Goal: Transaction & Acquisition: Book appointment/travel/reservation

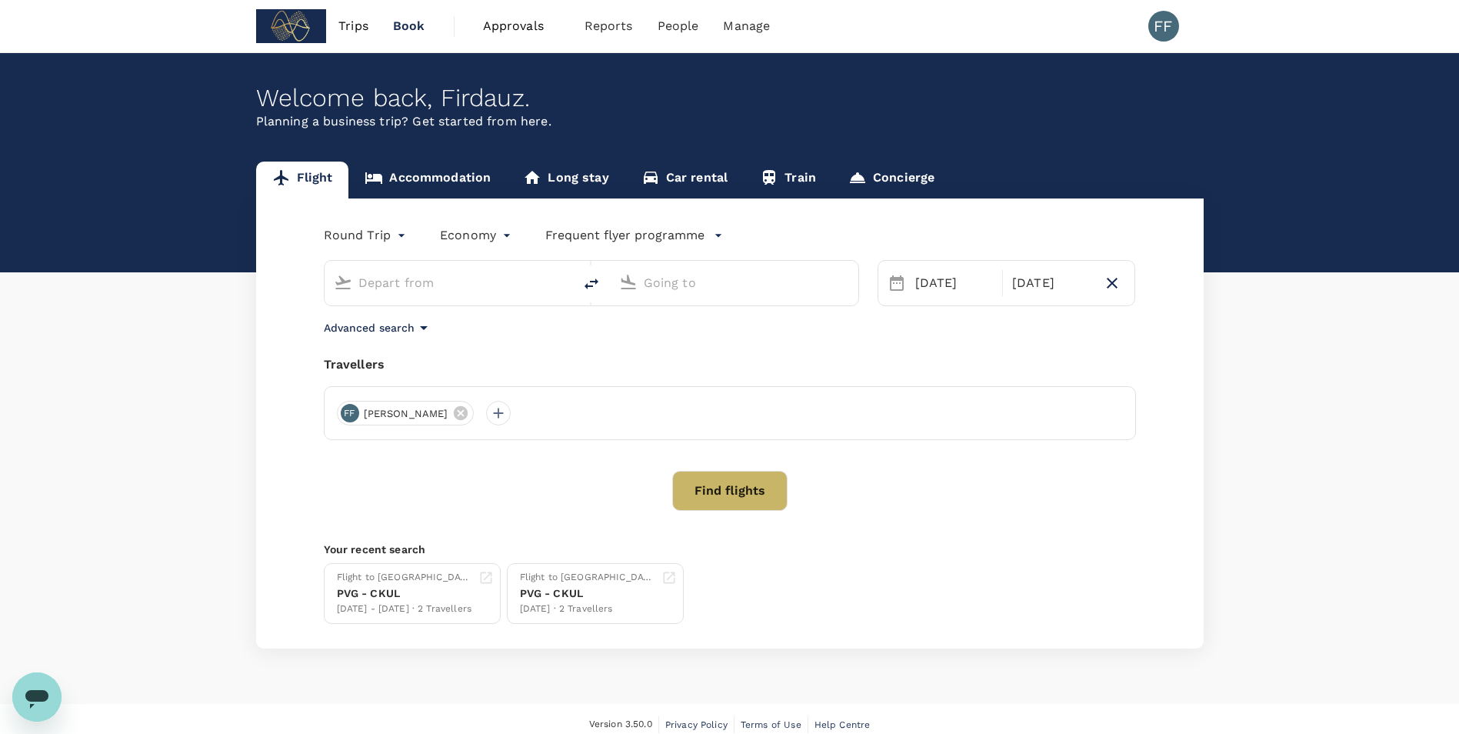
type input "[GEOGRAPHIC_DATA], [GEOGRAPHIC_DATA] (any)"
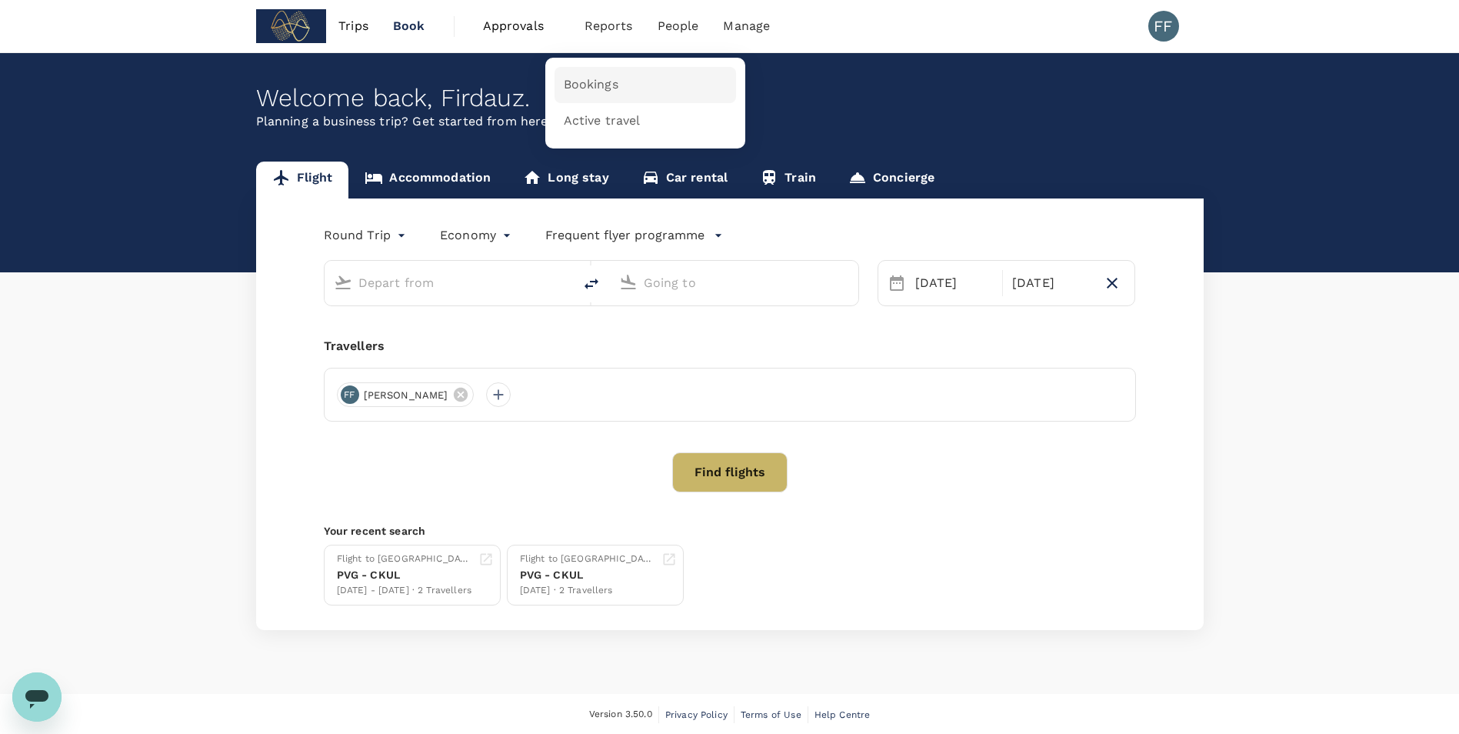
type input "[GEOGRAPHIC_DATA], [GEOGRAPHIC_DATA] (any)"
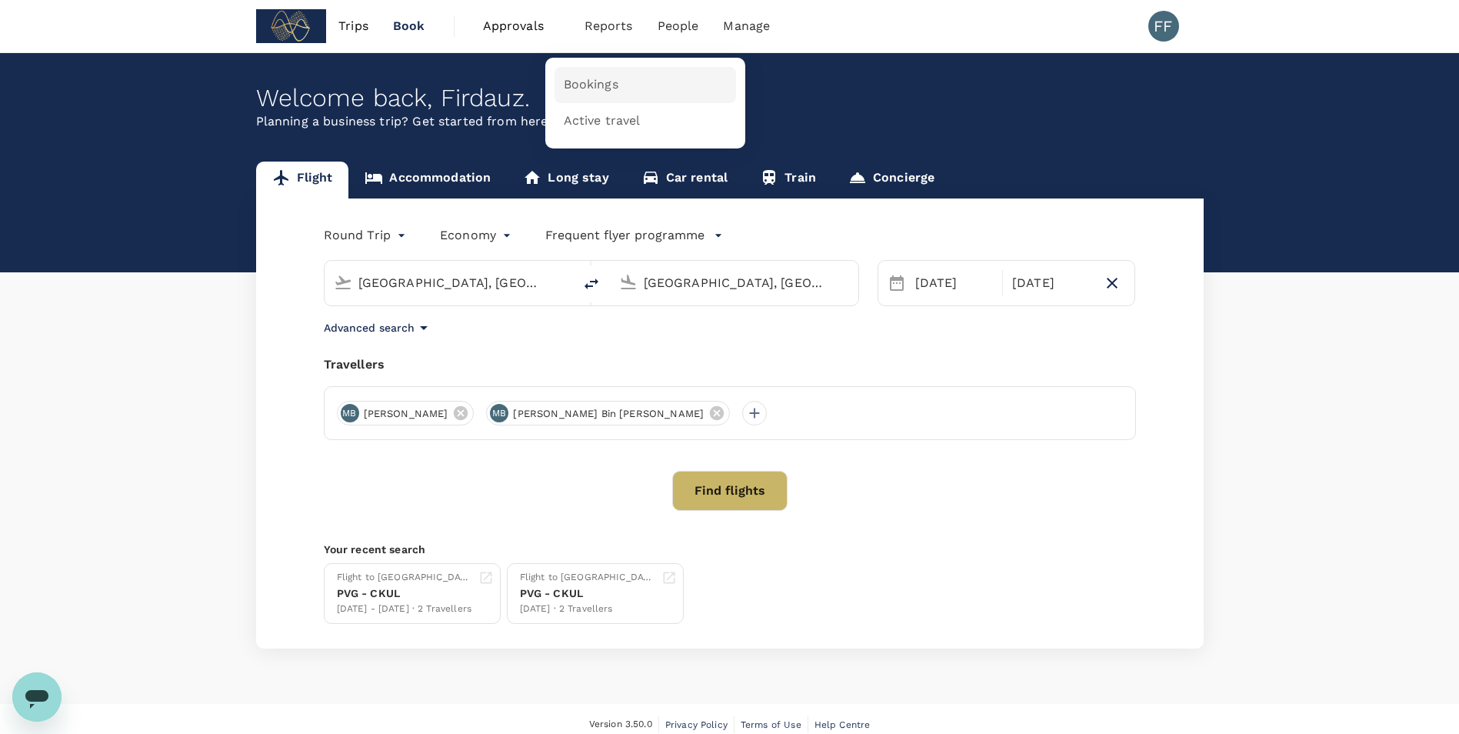
click at [602, 88] on span "Bookings" at bounding box center [591, 85] width 55 height 18
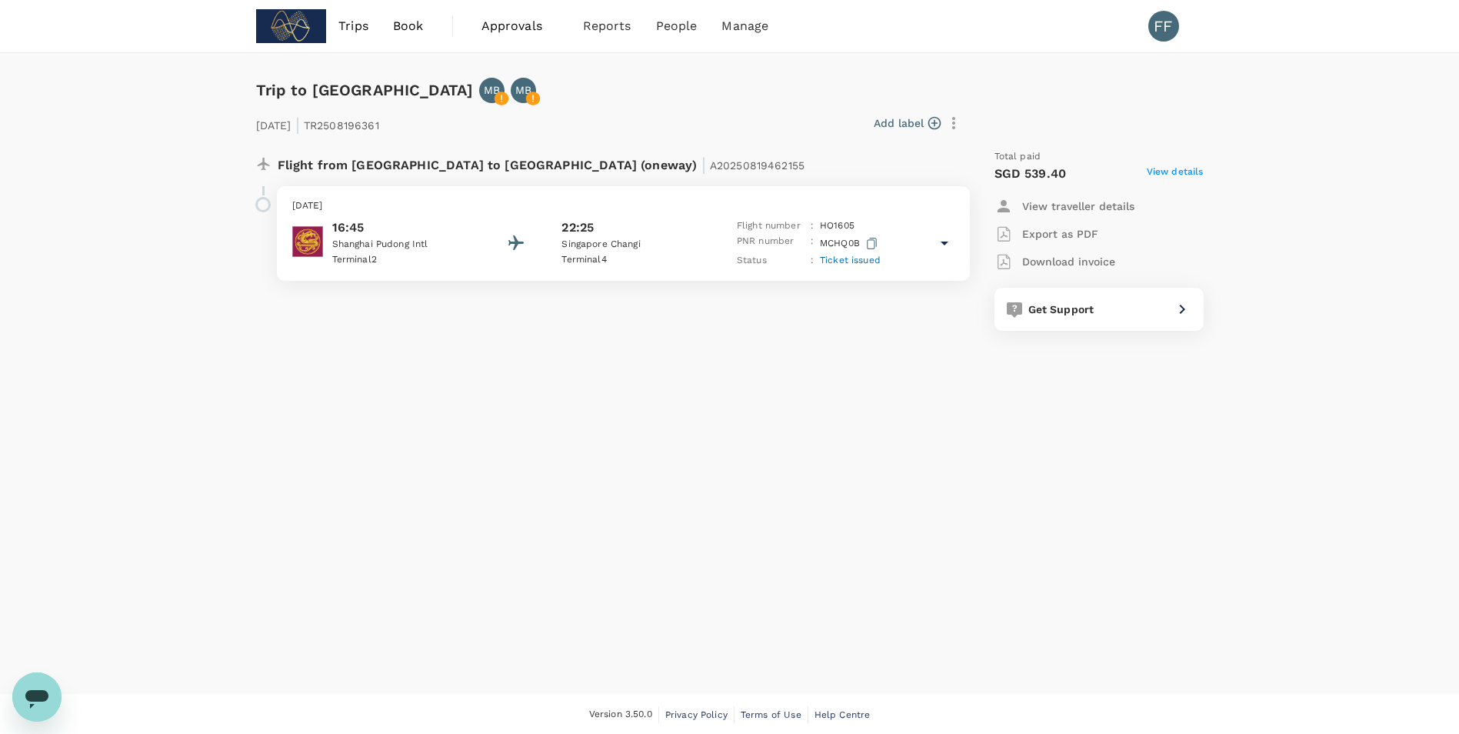
click at [661, 250] on p "Singapore Changi" at bounding box center [630, 244] width 138 height 15
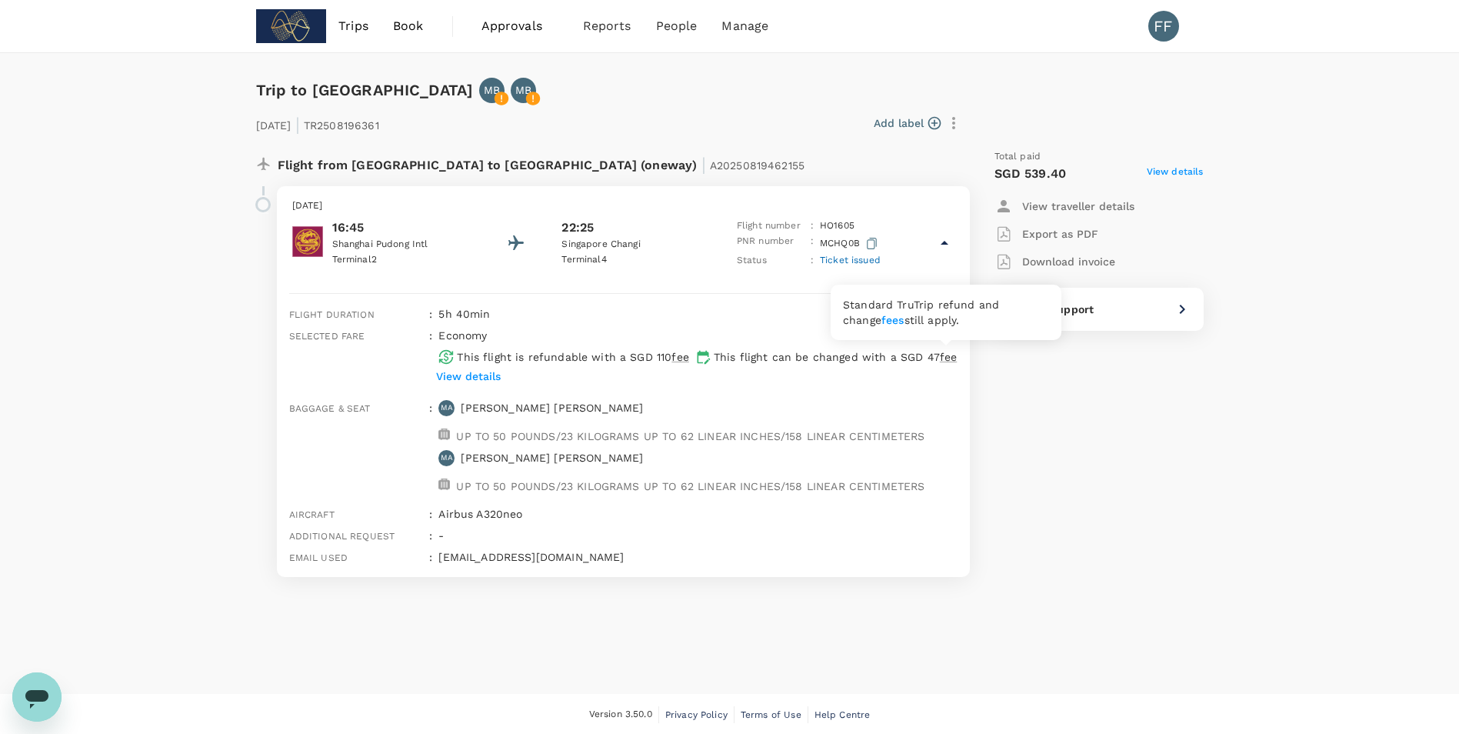
click at [950, 360] on span "fee" at bounding box center [948, 357] width 17 height 12
click at [943, 359] on span "fee" at bounding box center [948, 357] width 17 height 12
click at [480, 378] on p "View details" at bounding box center [468, 375] width 65 height 15
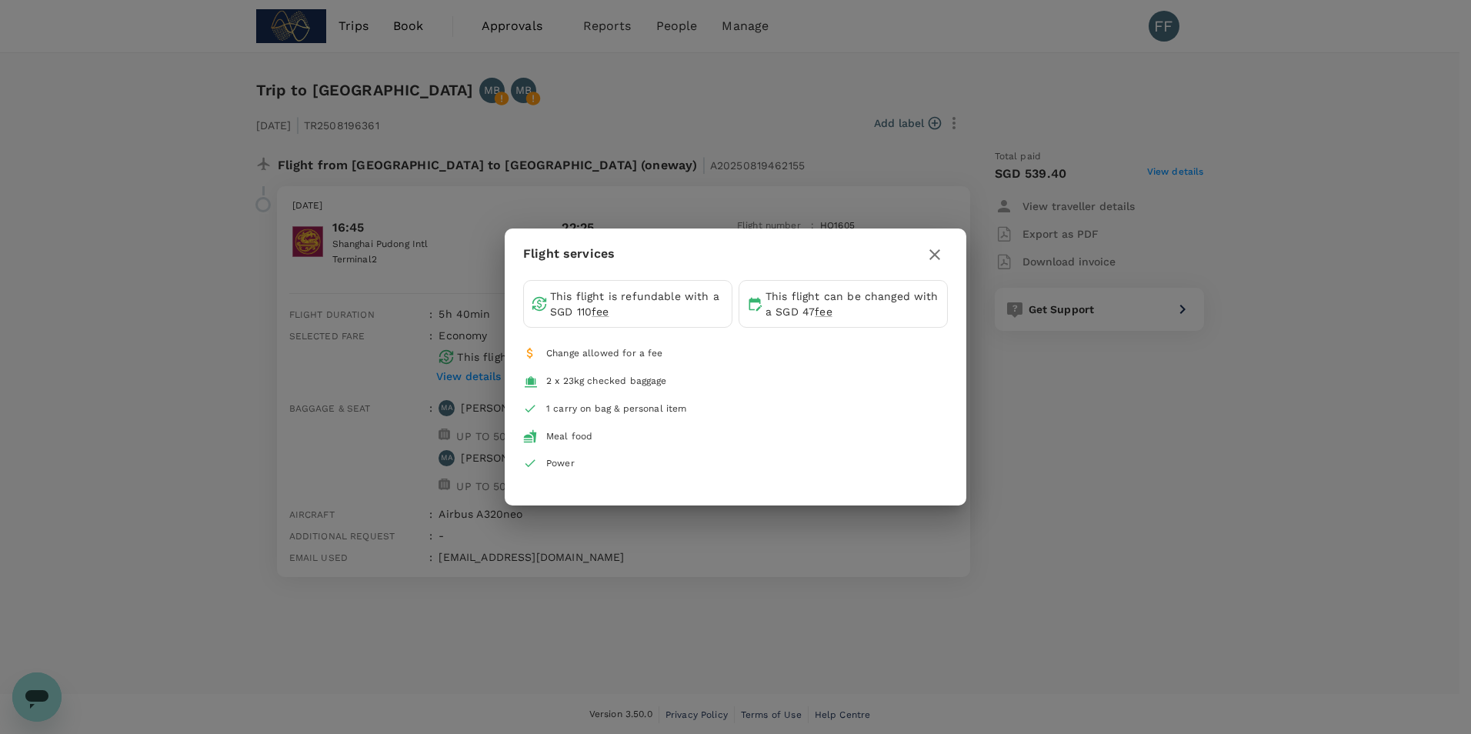
click at [934, 251] on icon "button" at bounding box center [934, 254] width 18 height 18
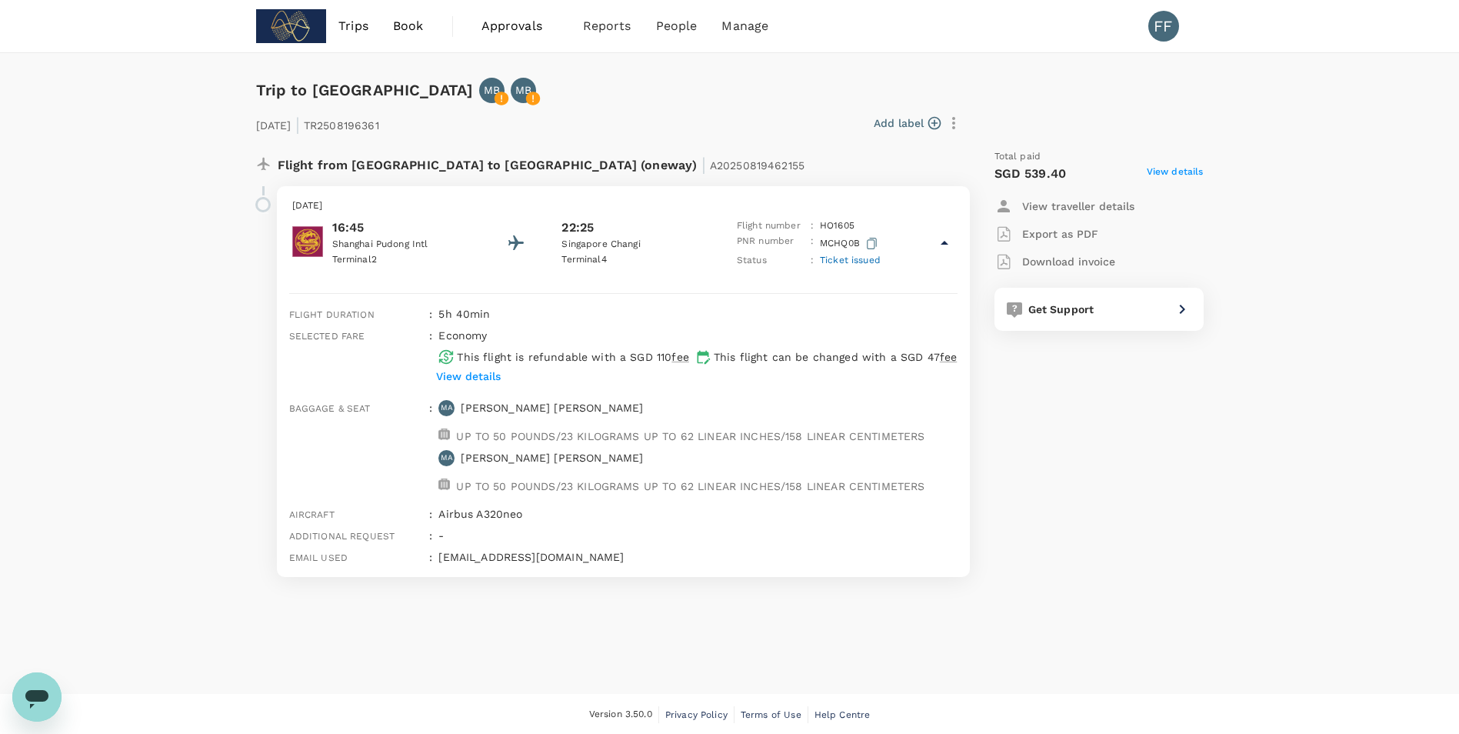
click at [960, 122] on icon "button" at bounding box center [953, 123] width 18 height 18
click at [715, 105] on div at bounding box center [735, 367] width 1471 height 734
click at [1177, 170] on span "View details" at bounding box center [1175, 174] width 57 height 18
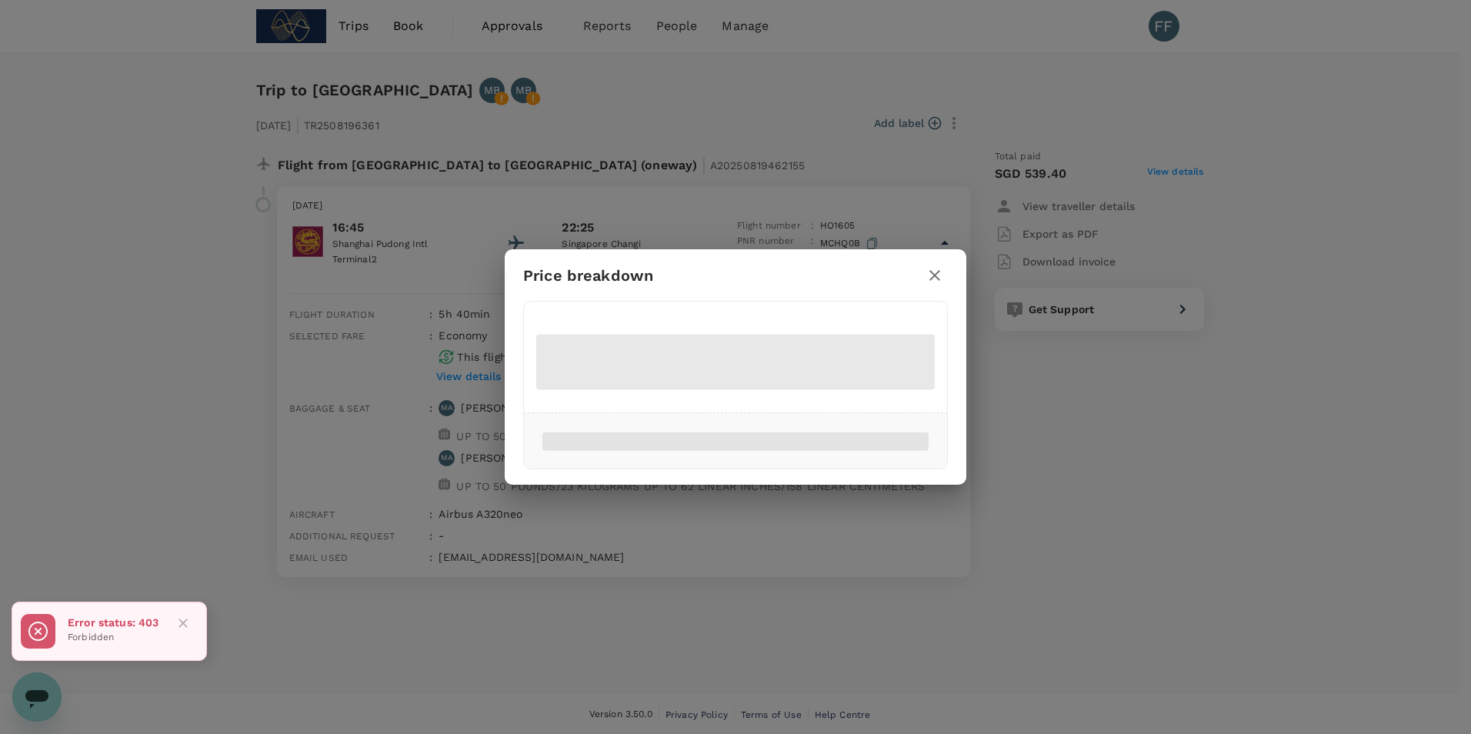
click at [933, 275] on icon "button" at bounding box center [934, 275] width 11 height 11
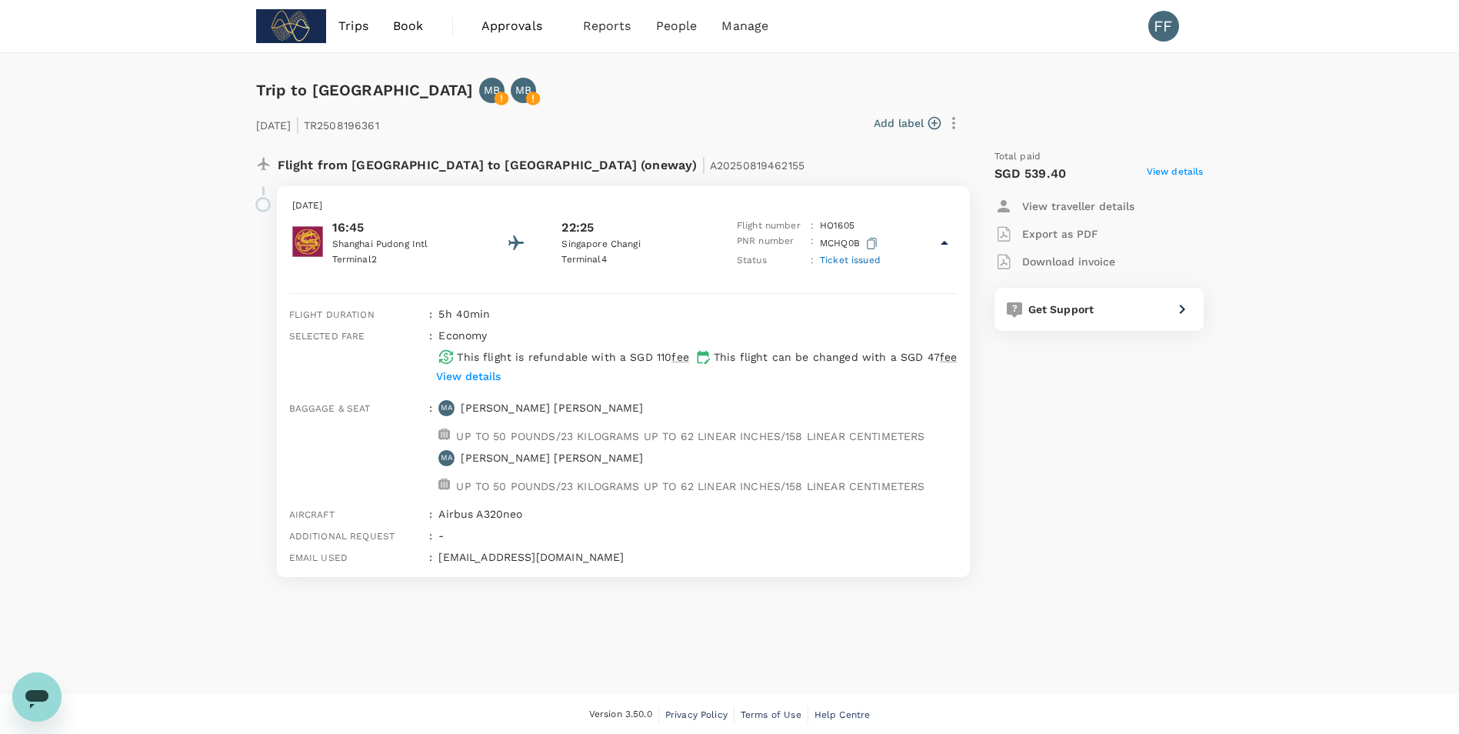
click at [462, 257] on p "Terminal 2" at bounding box center [401, 259] width 138 height 15
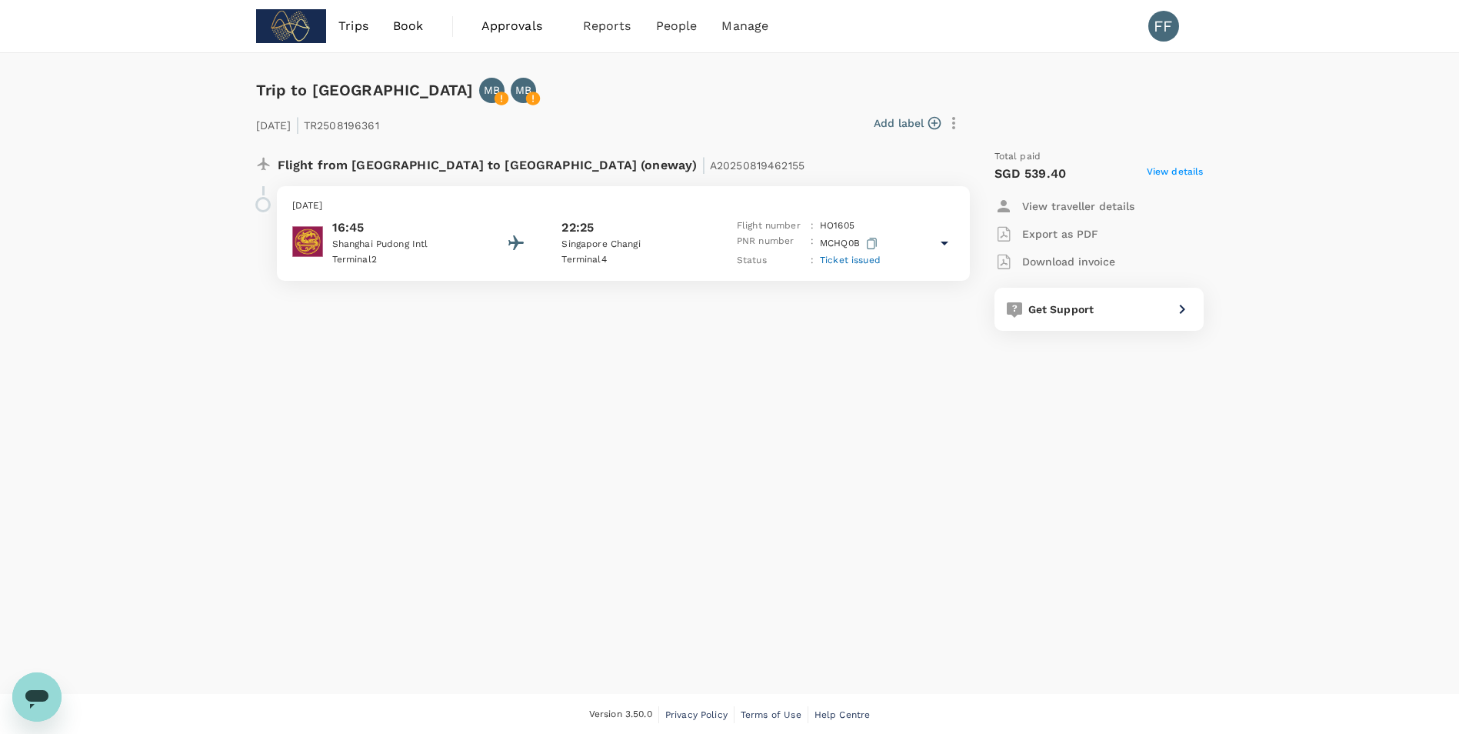
click at [468, 163] on p "Flight from China to Singapore (oneway) | A20250819462155" at bounding box center [542, 163] width 528 height 28
click at [961, 124] on icon "button" at bounding box center [953, 123] width 18 height 18
click at [908, 122] on div at bounding box center [735, 367] width 1471 height 734
click at [1164, 168] on span "View details" at bounding box center [1175, 174] width 57 height 18
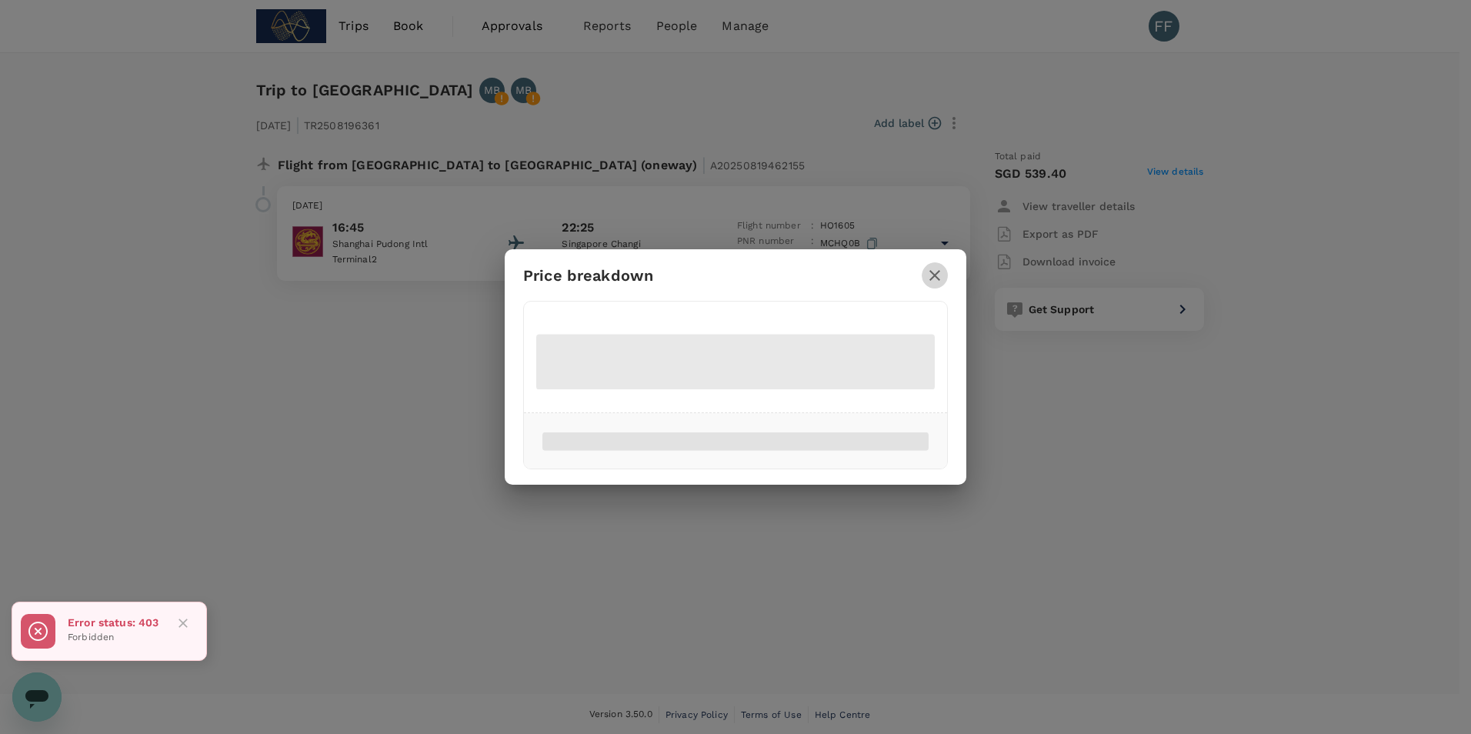
click at [938, 271] on icon "button" at bounding box center [934, 275] width 11 height 11
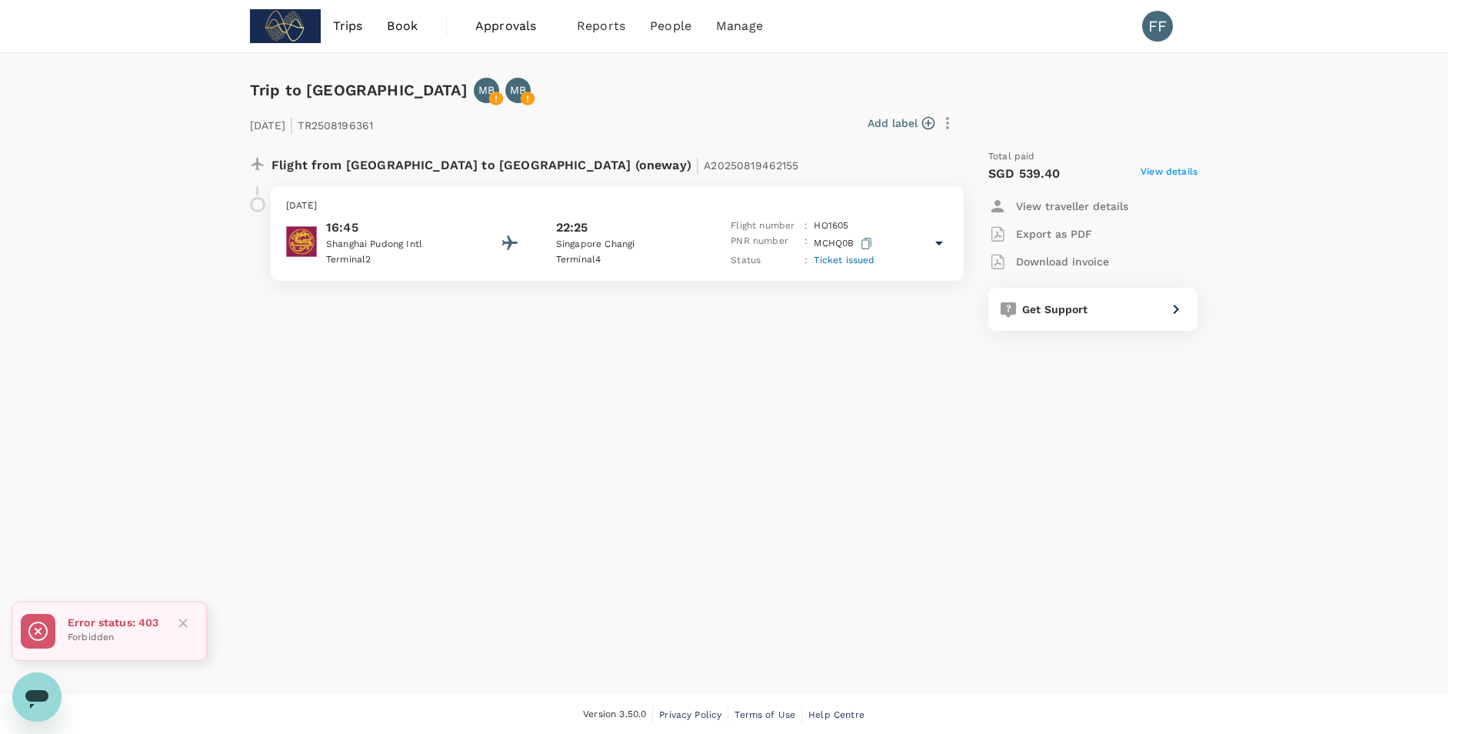
click at [1151, 312] on div "Get Support" at bounding box center [1088, 306] width 145 height 22
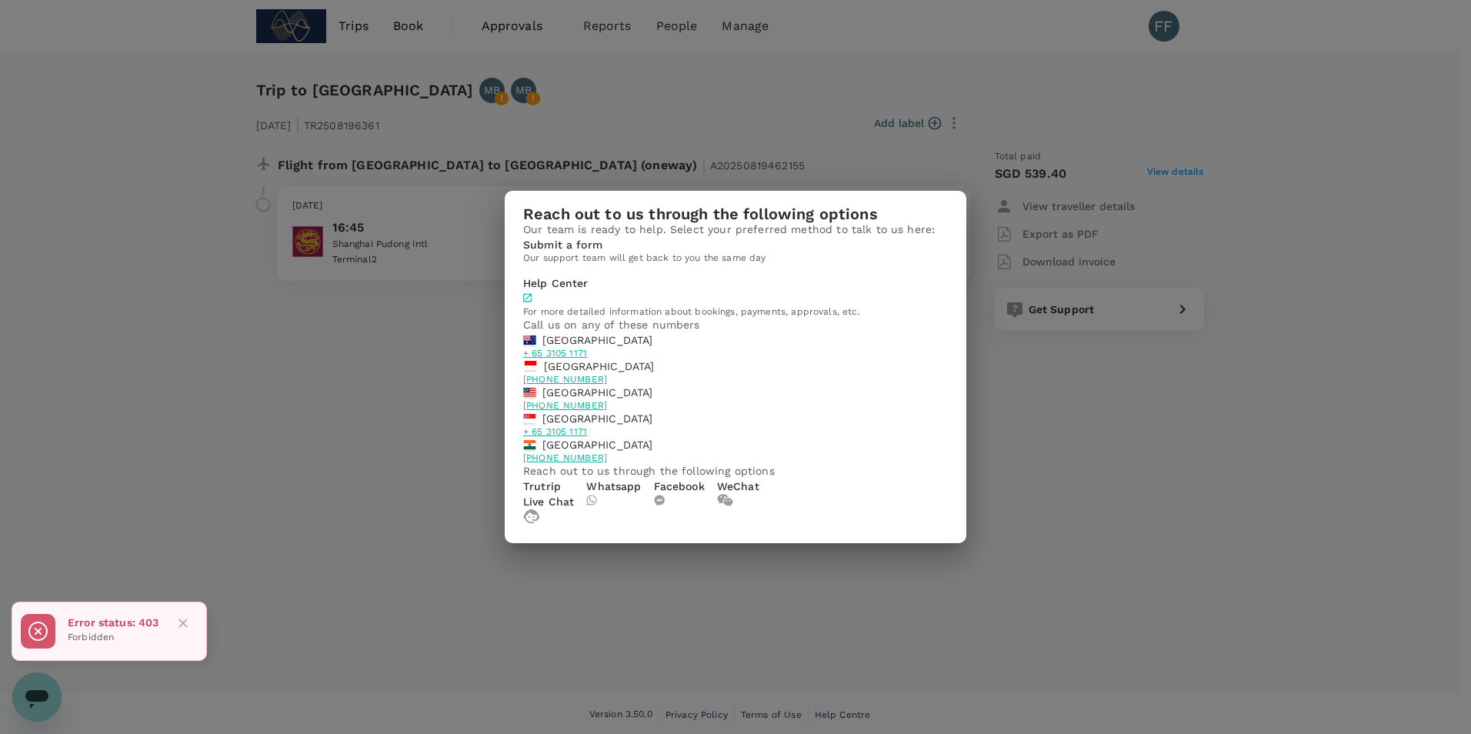
click at [848, 105] on div "Reach out to us through the following options Our team is ready to help. Select…" at bounding box center [735, 367] width 1471 height 734
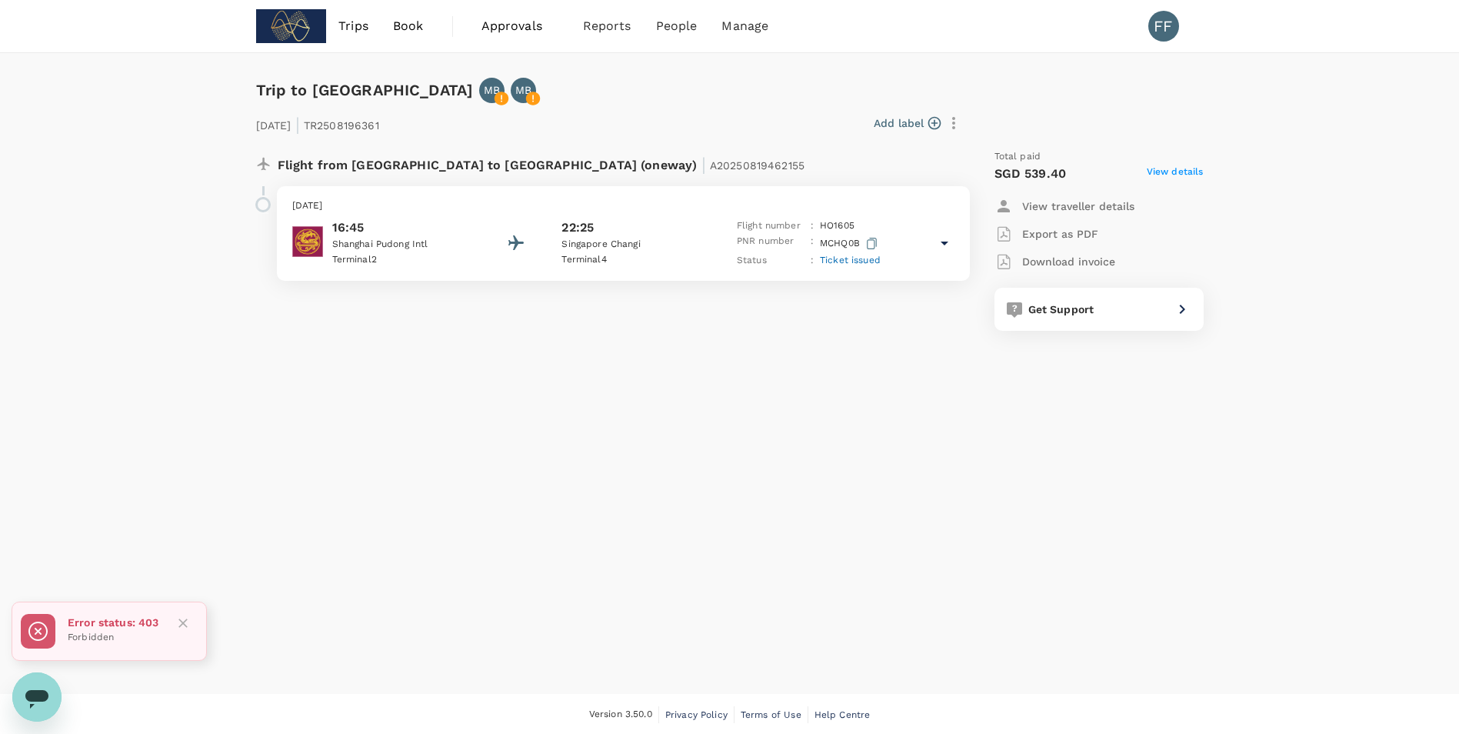
click at [349, 28] on span "Trips" at bounding box center [353, 26] width 30 height 18
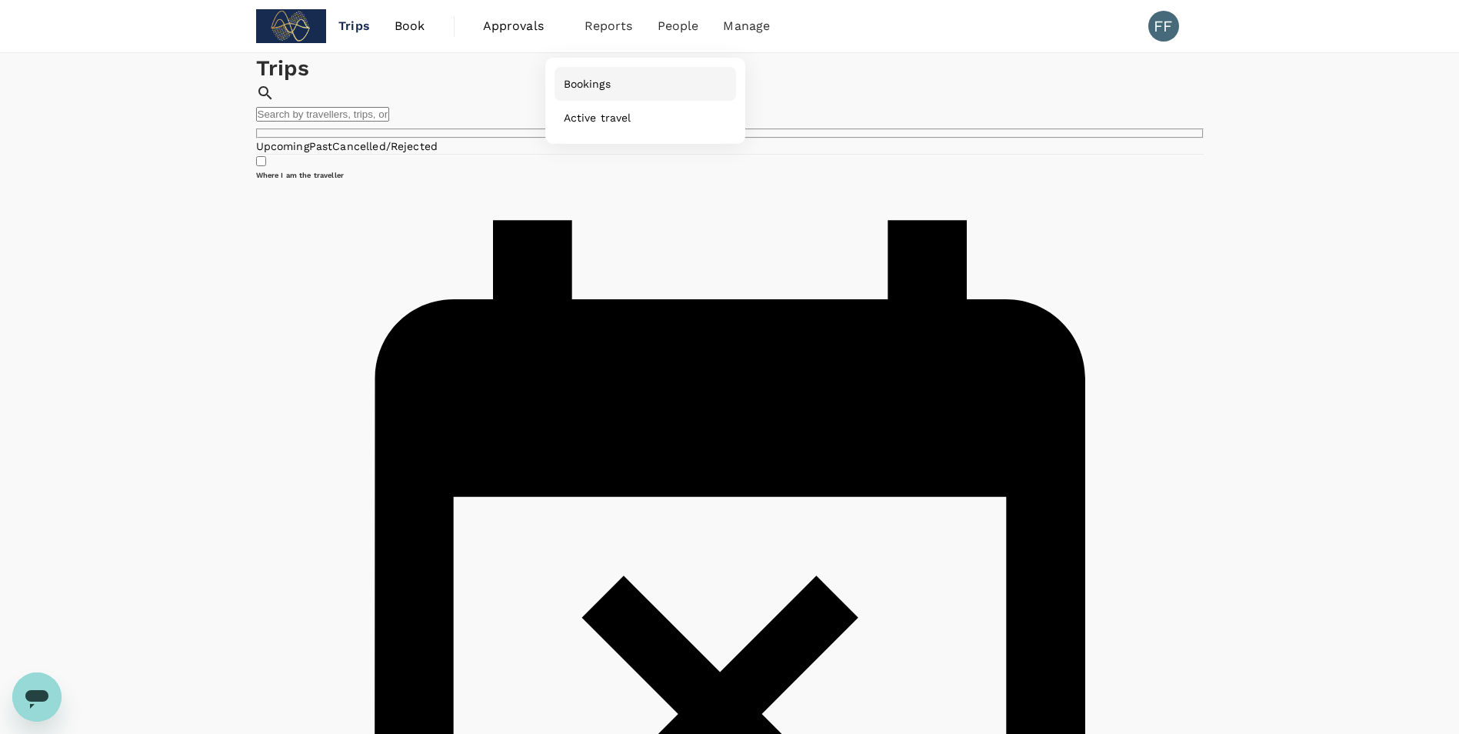
click at [588, 86] on span "Bookings" at bounding box center [587, 83] width 47 height 15
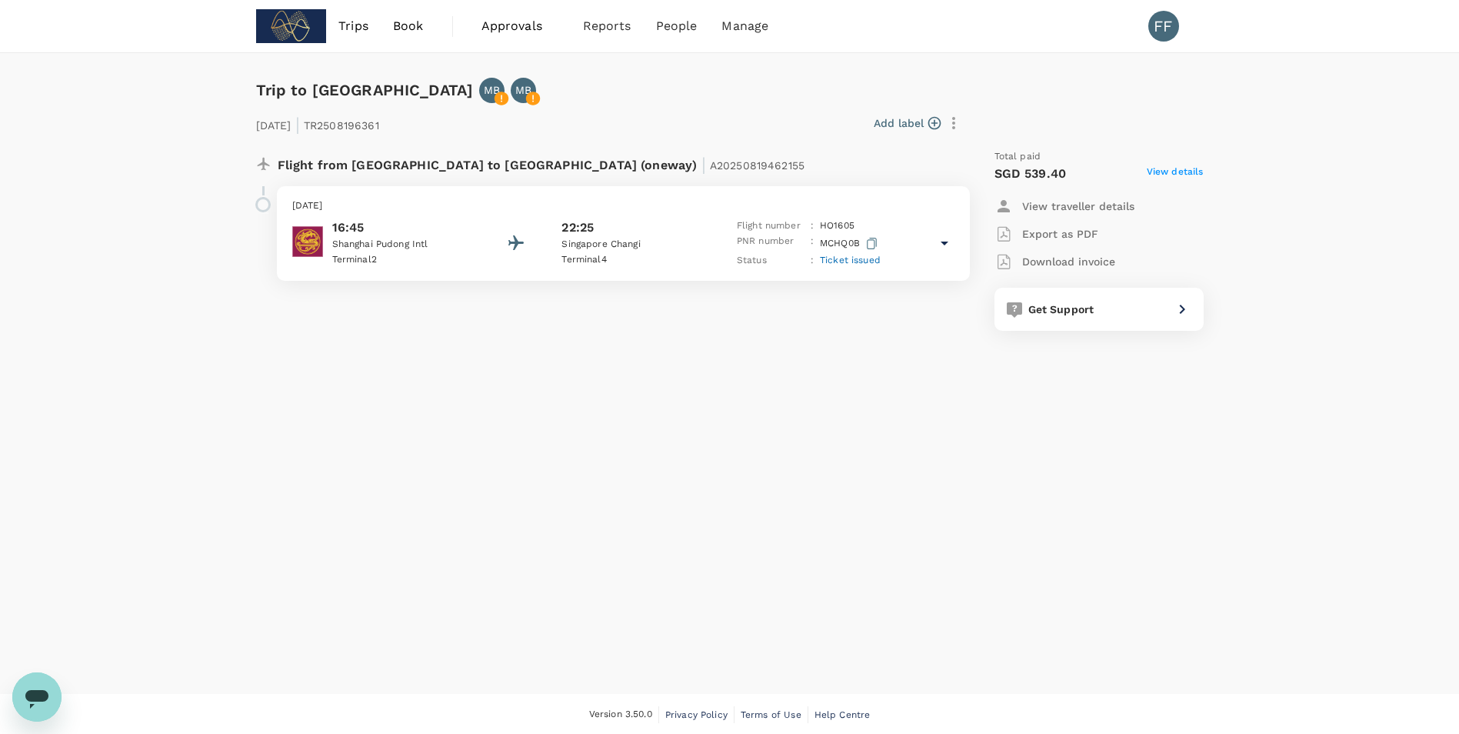
click at [583, 231] on p "22:25" at bounding box center [577, 227] width 32 height 18
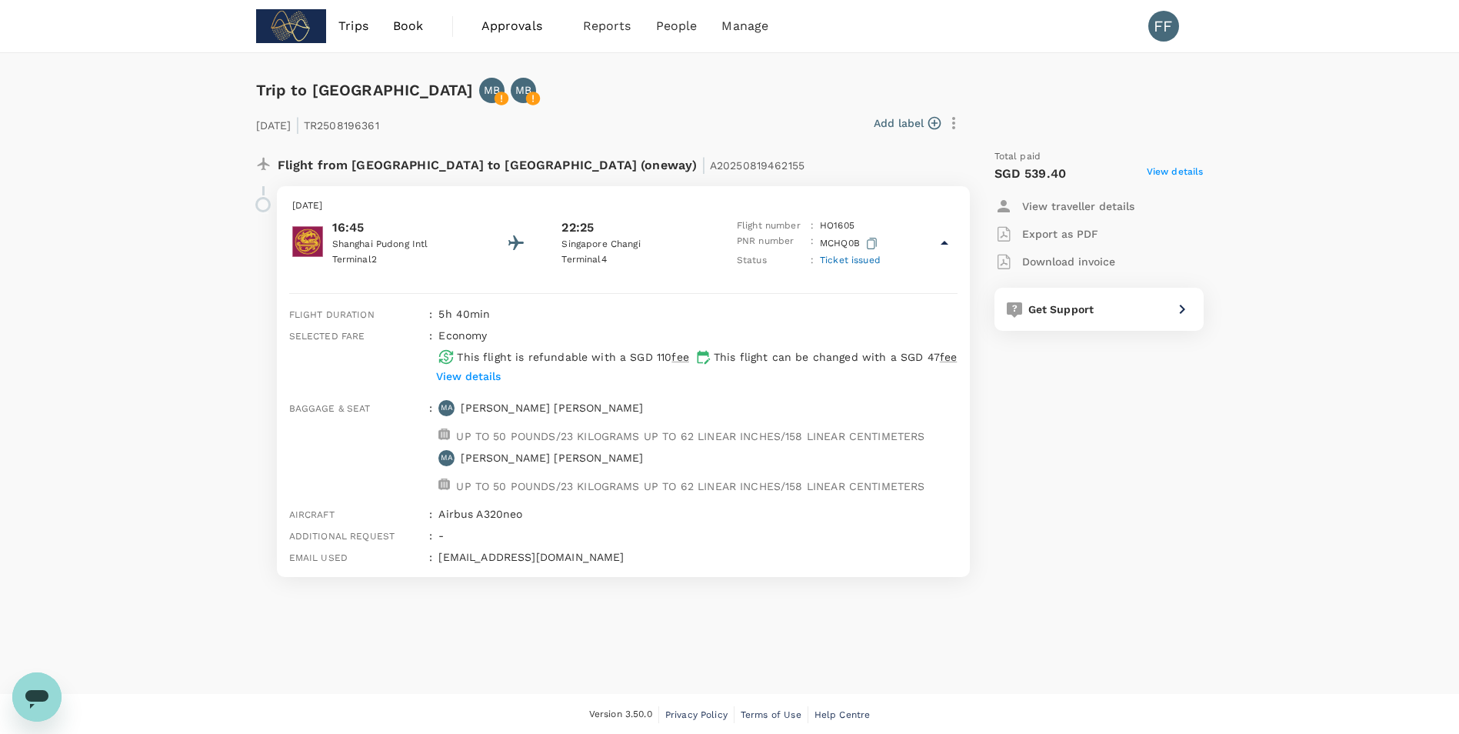
click at [446, 355] on icon at bounding box center [445, 356] width 15 height 15
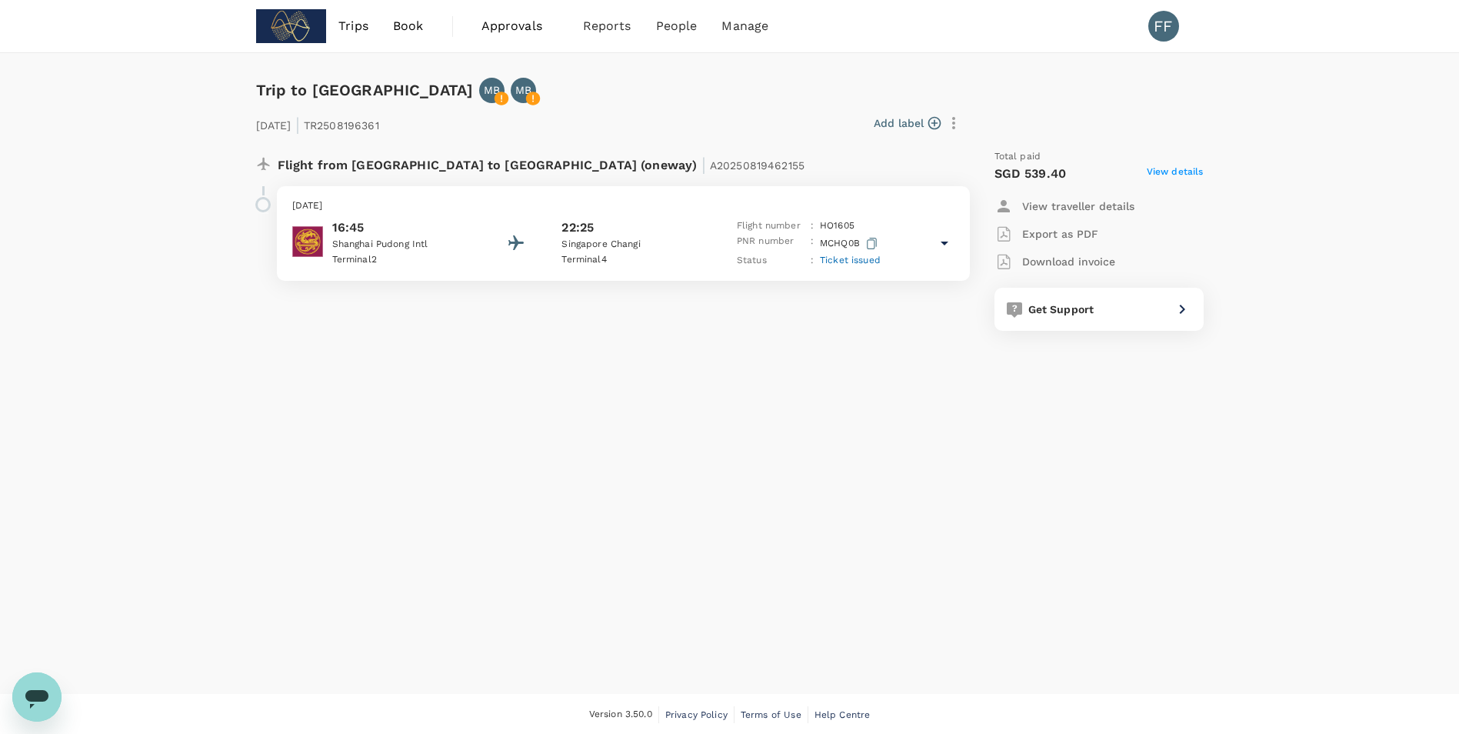
click at [710, 242] on div "16:45 Shanghai Pudong Intl Terminal 2 22:25 Singapore Changi Terminal 4 Flight …" at bounding box center [623, 243] width 662 height 50
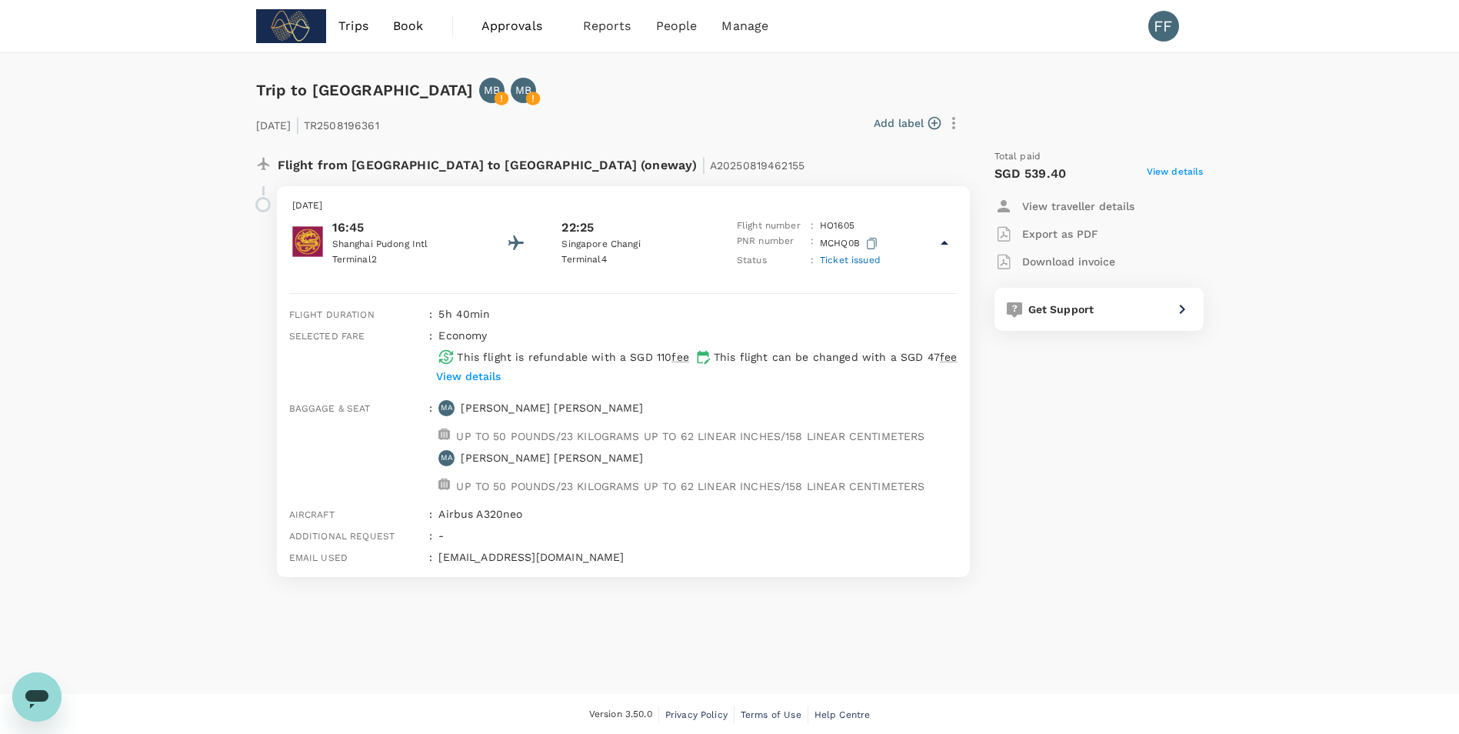
click at [963, 119] on button "button" at bounding box center [954, 123] width 26 height 26
click at [688, 144] on div at bounding box center [735, 367] width 1471 height 734
click at [950, 359] on span "fee" at bounding box center [948, 357] width 17 height 12
click at [932, 351] on p "This flight can be changed with a SGD 47 fee" at bounding box center [835, 356] width 243 height 15
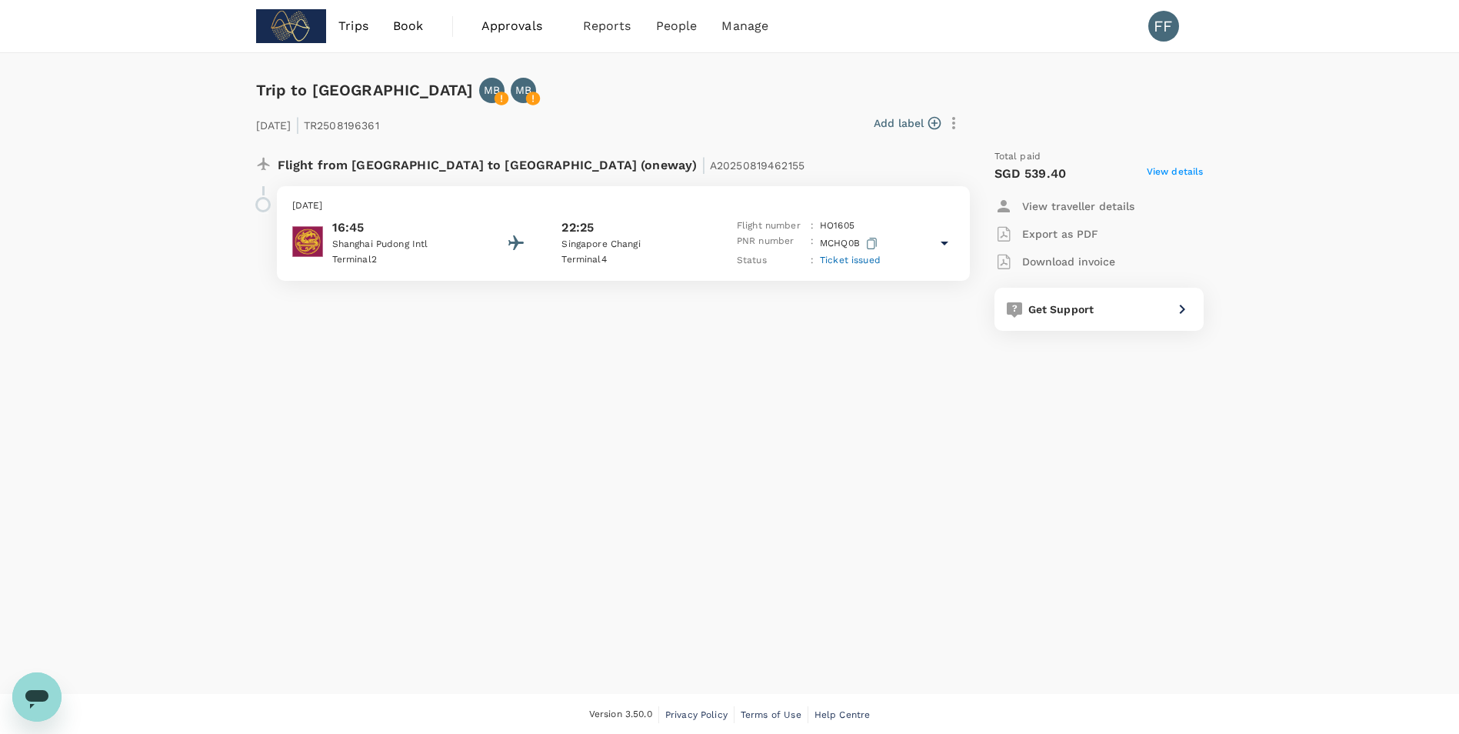
click at [939, 261] on div "16:45 Shanghai Pudong Intl Terminal 2 22:25 Singapore Changi Terminal 4 Flight …" at bounding box center [623, 243] width 662 height 50
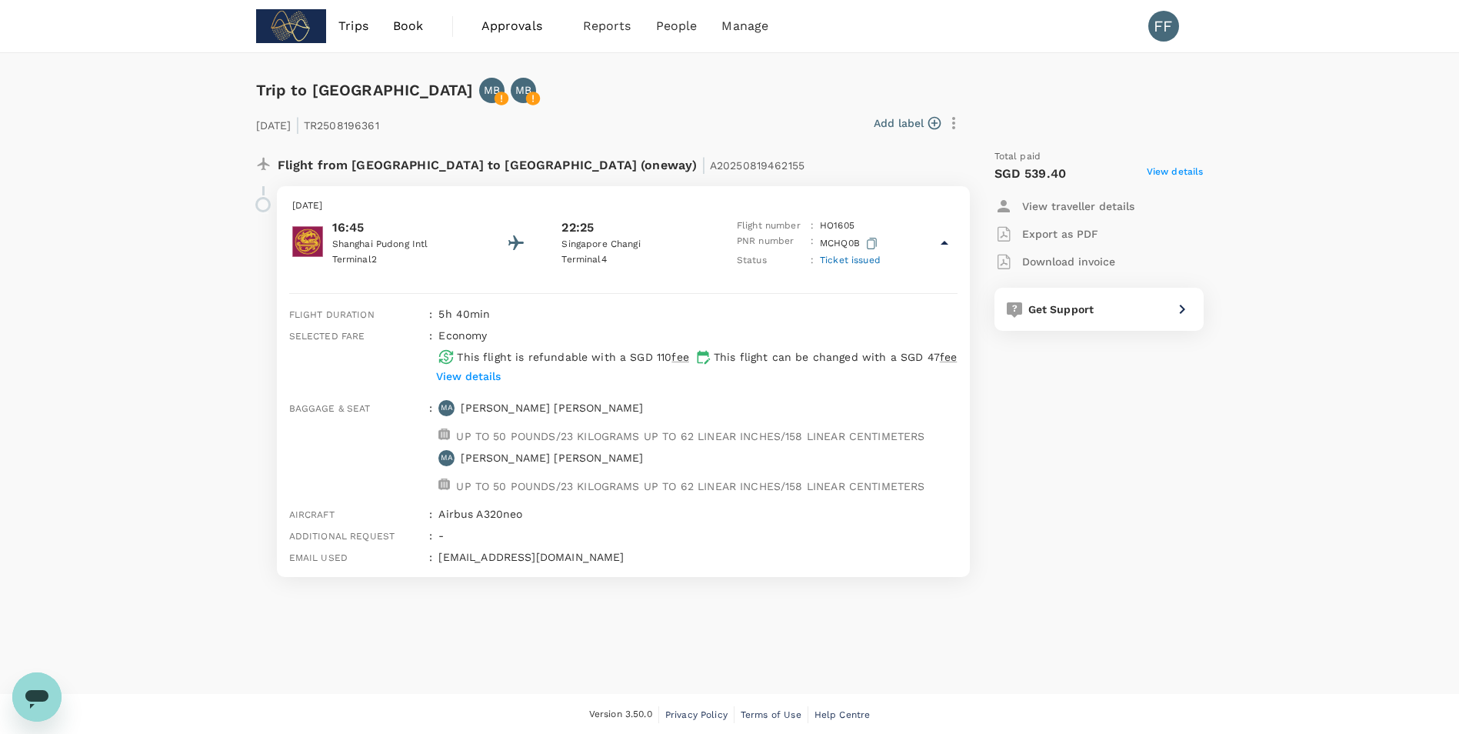
click at [801, 417] on div "MA Mohd Izzuddin Ali UP TO 50 POUNDS/23 KILOGRAMS UP TO 62 LINEAR INCHES/158 LI…" at bounding box center [678, 447] width 492 height 106
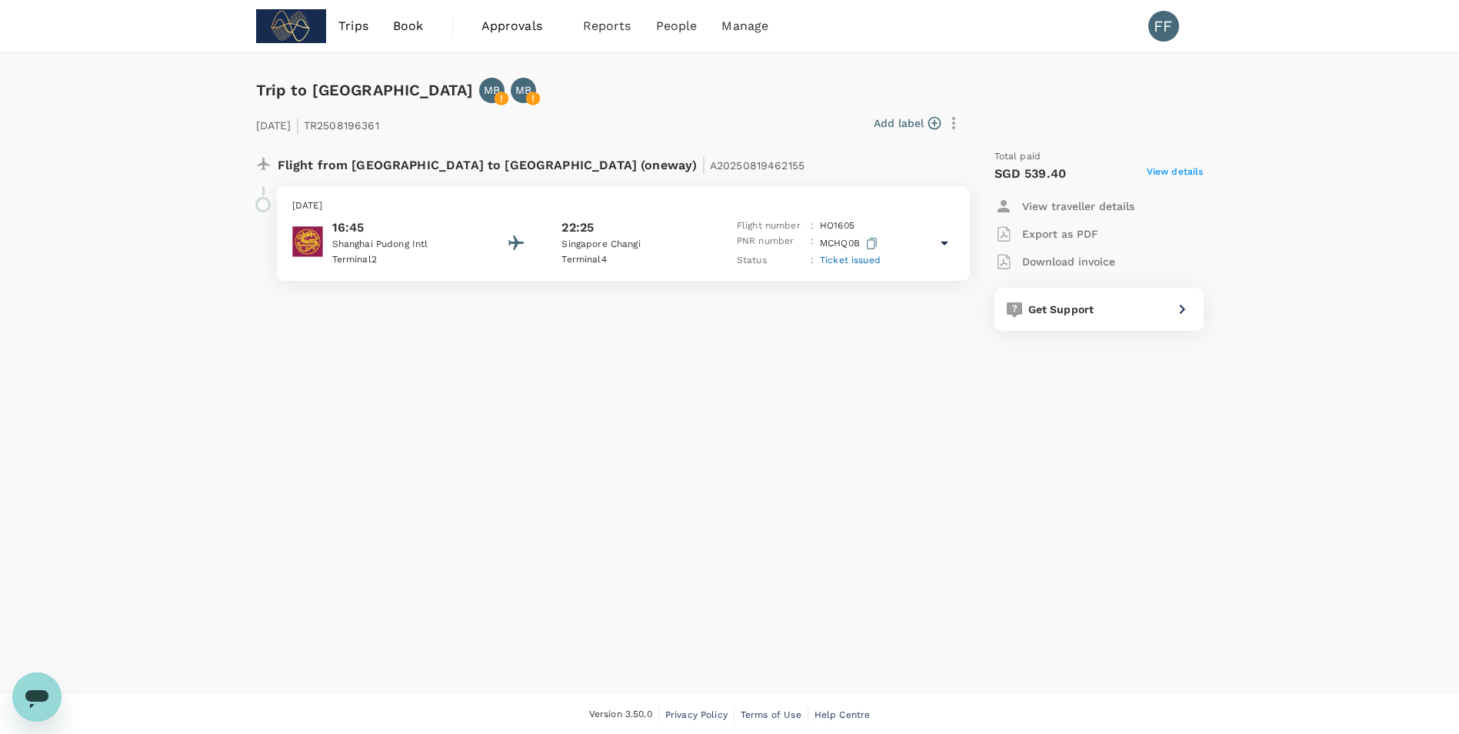
click at [698, 287] on div "Saturday, 23 Aug 2025 16:45 Shanghai Pudong Intl Terminal 2 22:25 Singapore Cha…" at bounding box center [617, 239] width 705 height 107
click at [710, 255] on div "16:45 Shanghai Pudong Intl Terminal 2 22:25 Singapore Changi Terminal 4 Flight …" at bounding box center [623, 243] width 662 height 50
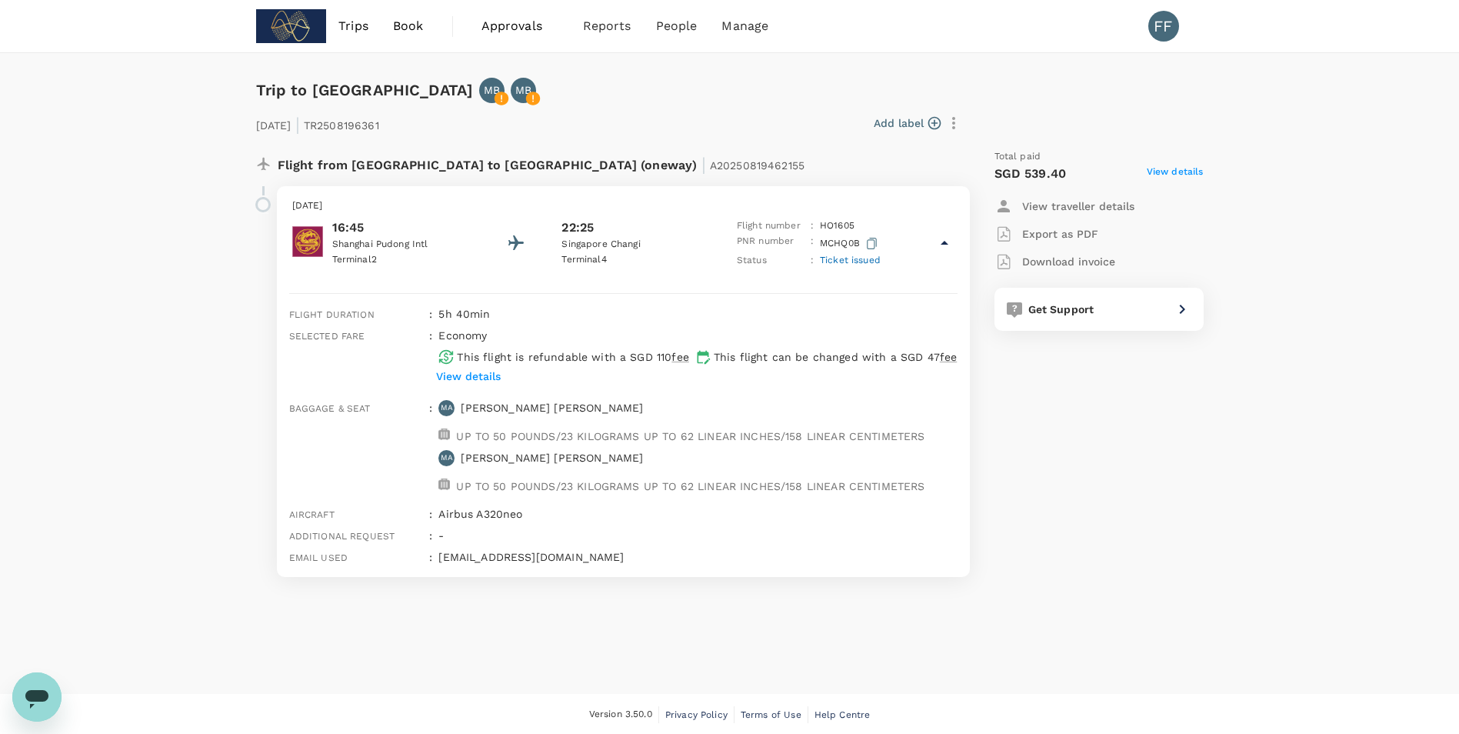
drag, startPoint x: 634, startPoint y: 371, endPoint x: 666, endPoint y: 343, distance: 43.0
click at [666, 343] on div "This flight is refundable with a SGD 110 fee" at bounding box center [560, 354] width 256 height 22
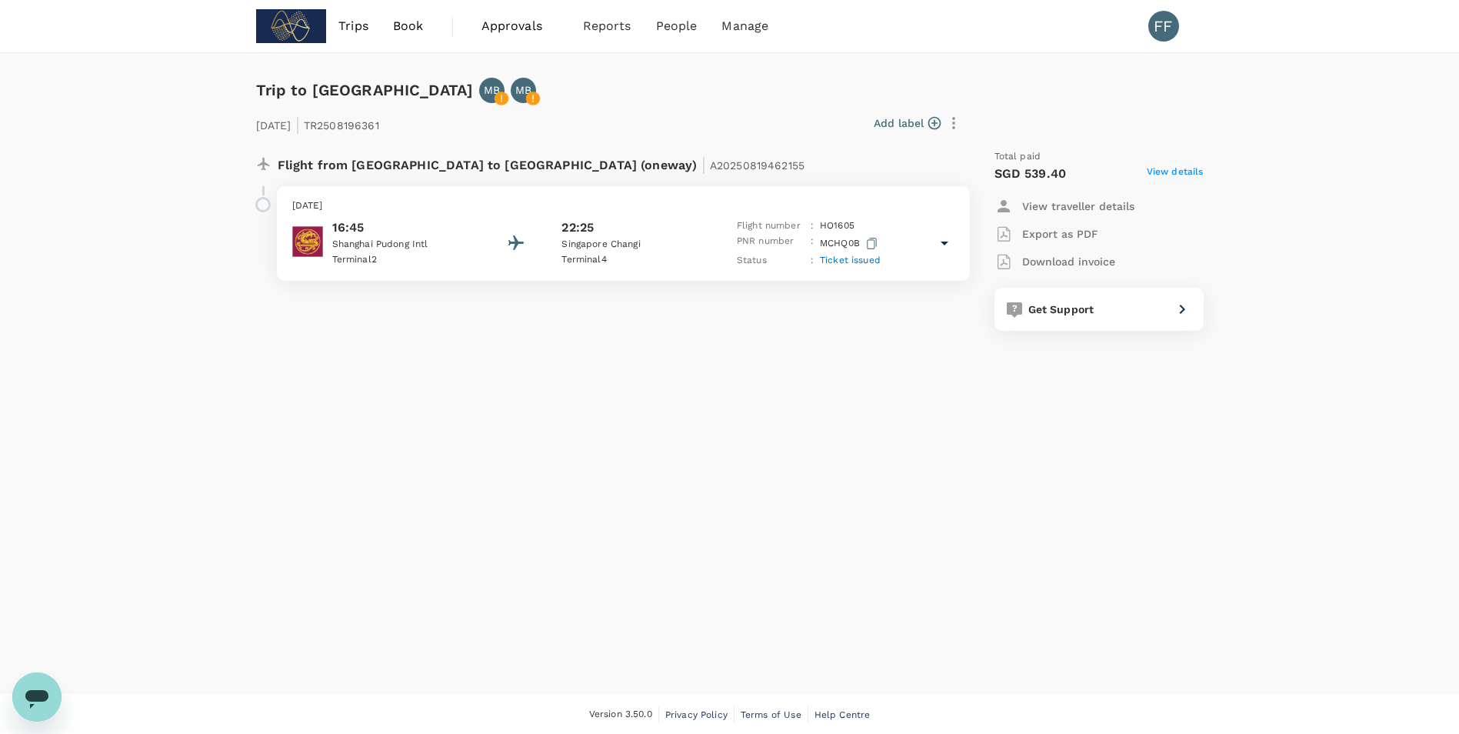
click at [703, 355] on div "Trip to Singapore MB MB 23 Aug 2025 | TR2508196361 Add label Flight from China …" at bounding box center [729, 373] width 1459 height 641
click at [728, 241] on div "16:45 Shanghai Pudong Intl Terminal 2 22:25 Singapore Changi Terminal 4 Flight …" at bounding box center [623, 243] width 662 height 50
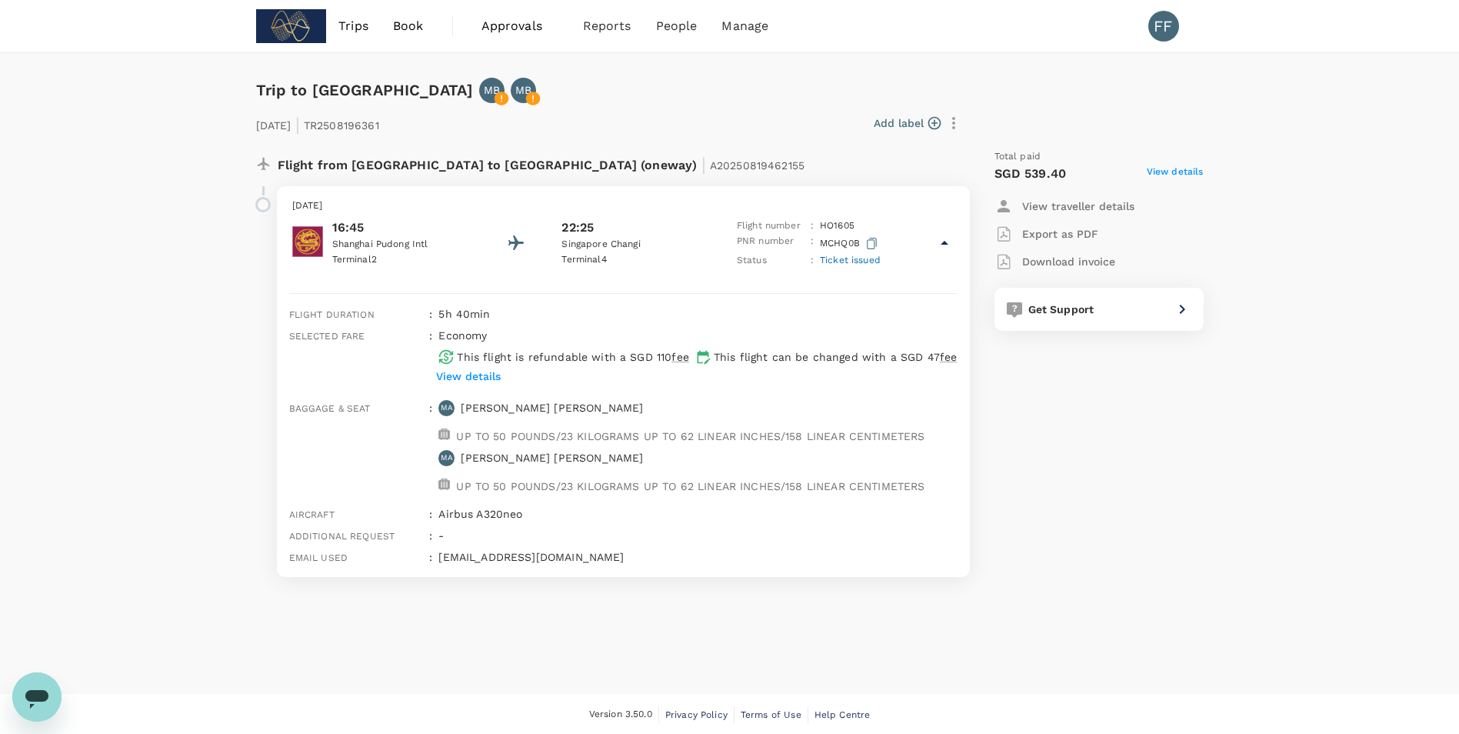
click at [395, 25] on span "Book" at bounding box center [408, 26] width 31 height 18
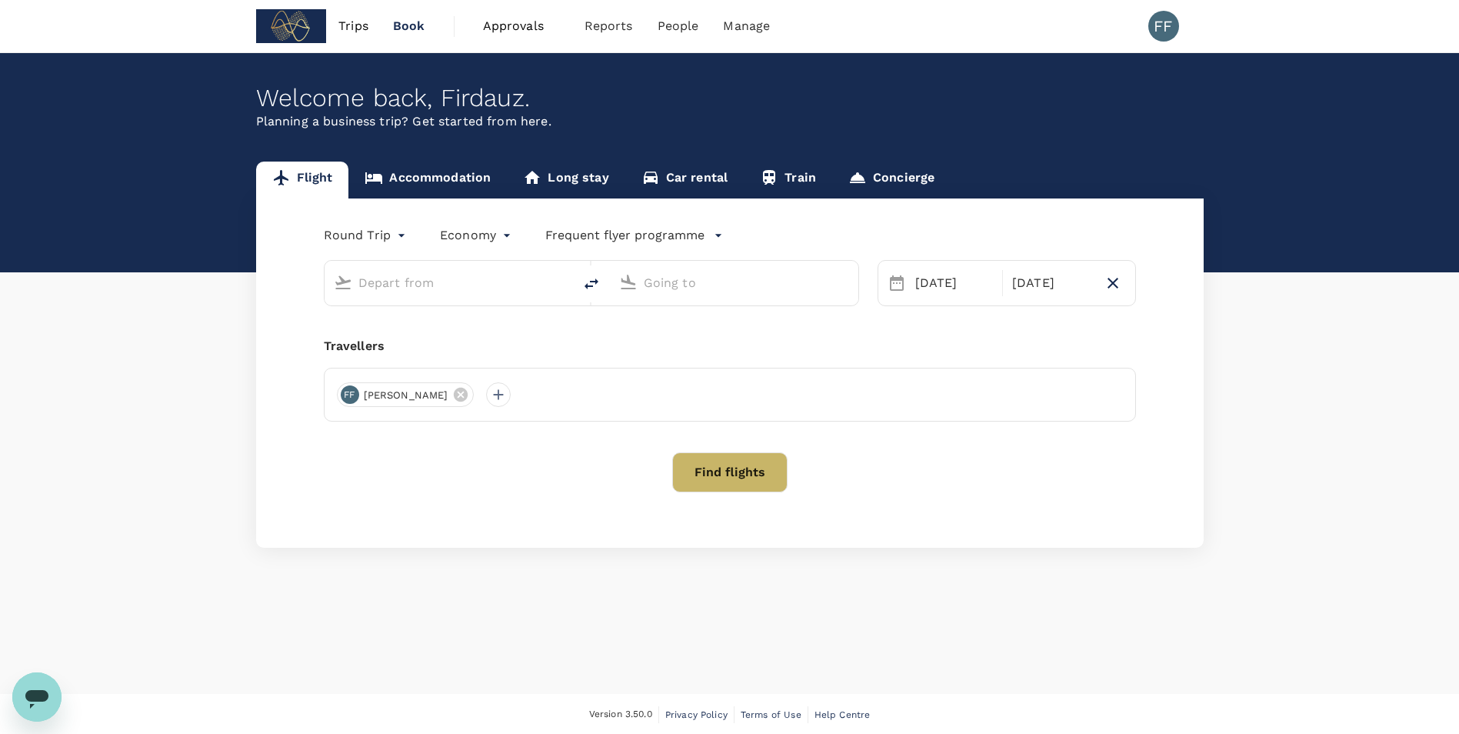
type input "[GEOGRAPHIC_DATA], [GEOGRAPHIC_DATA] (any)"
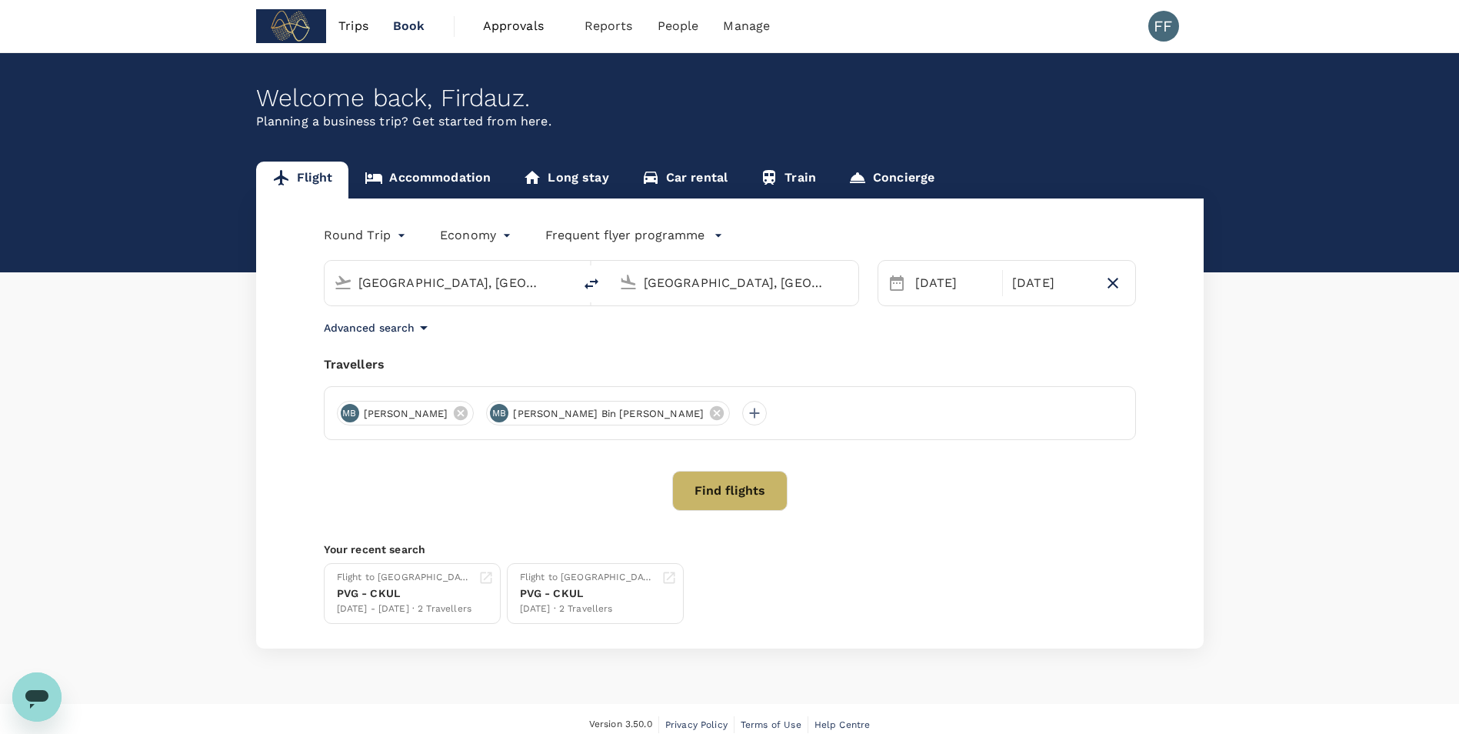
click at [603, 235] on p "Frequent flyer programme" at bounding box center [624, 235] width 159 height 18
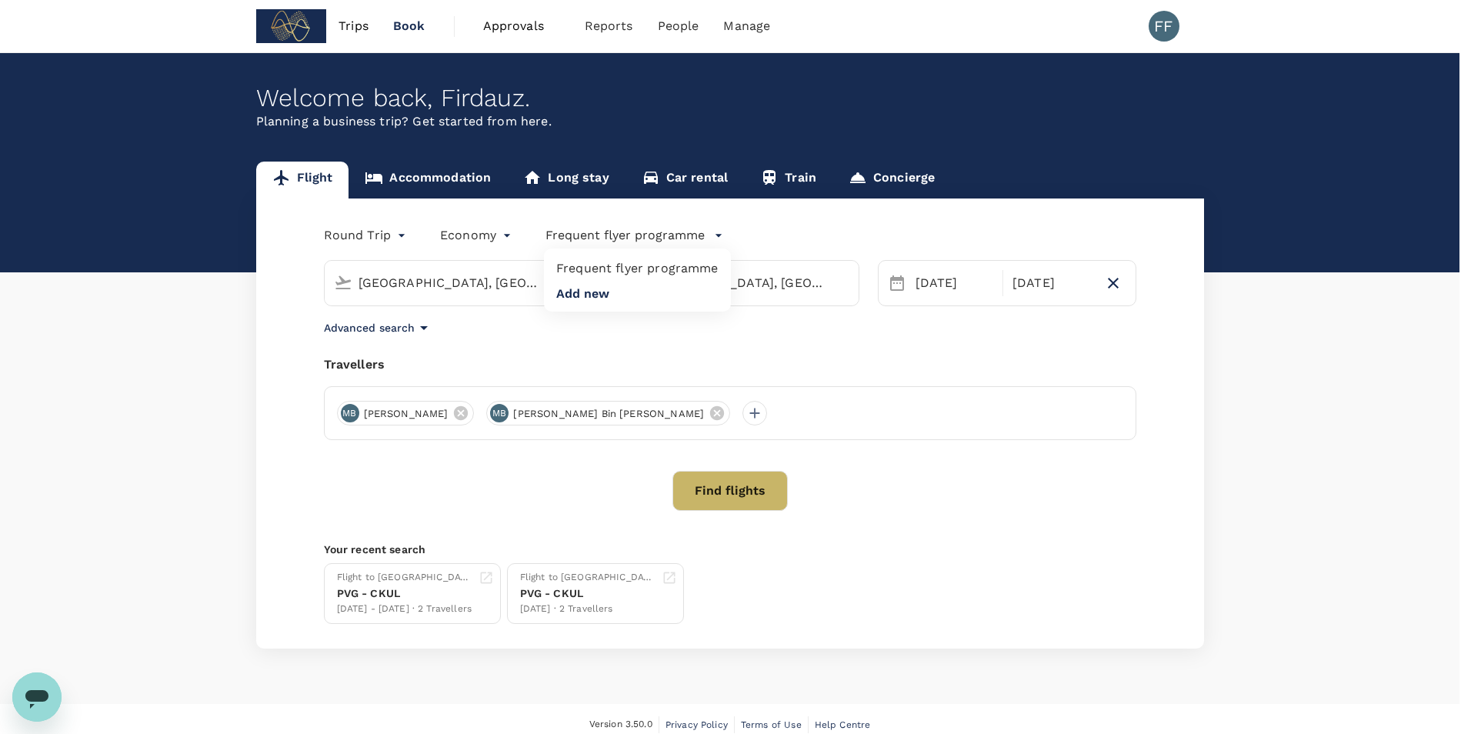
click at [391, 232] on div at bounding box center [735, 367] width 1471 height 734
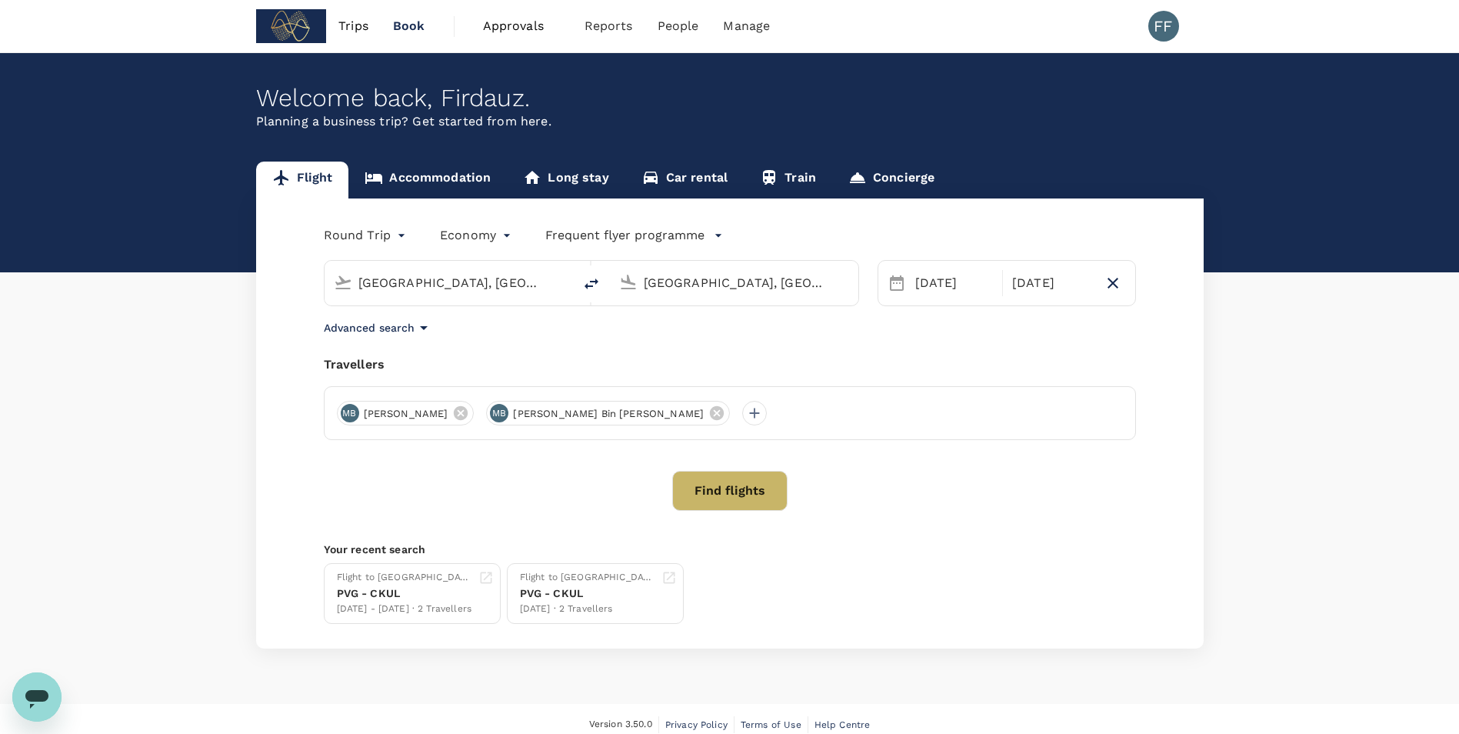
click at [473, 285] on input "[GEOGRAPHIC_DATA], [GEOGRAPHIC_DATA] (any)" at bounding box center [449, 283] width 182 height 24
click at [491, 342] on p "Shanghai Pudong Intl" at bounding box center [472, 342] width 270 height 15
type input "Shanghai Pudong Intl (PVG)"
click at [688, 281] on input "[GEOGRAPHIC_DATA], [GEOGRAPHIC_DATA] (any)" at bounding box center [735, 283] width 182 height 24
click at [668, 345] on p "Singapore Changi" at bounding box center [758, 342] width 273 height 15
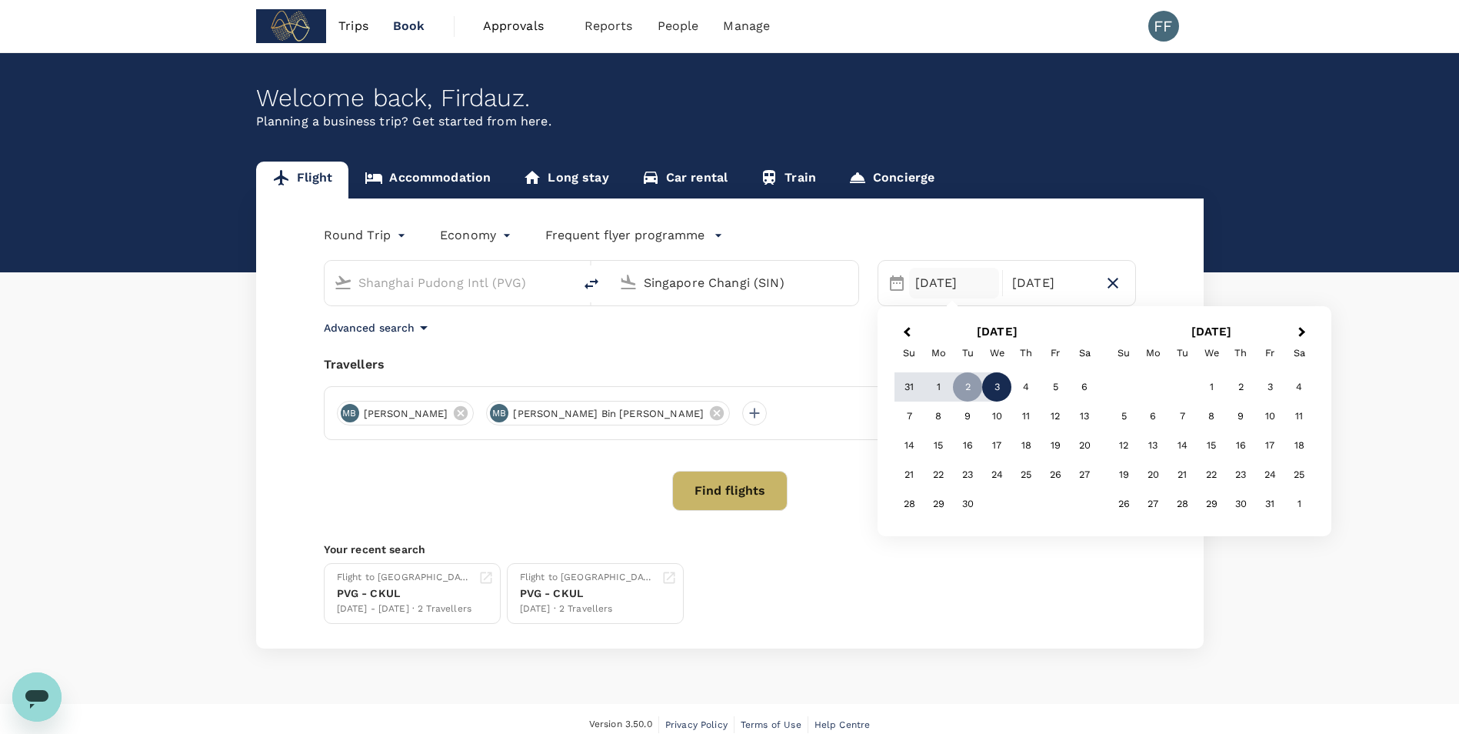
type input "Singapore Changi (SIN)"
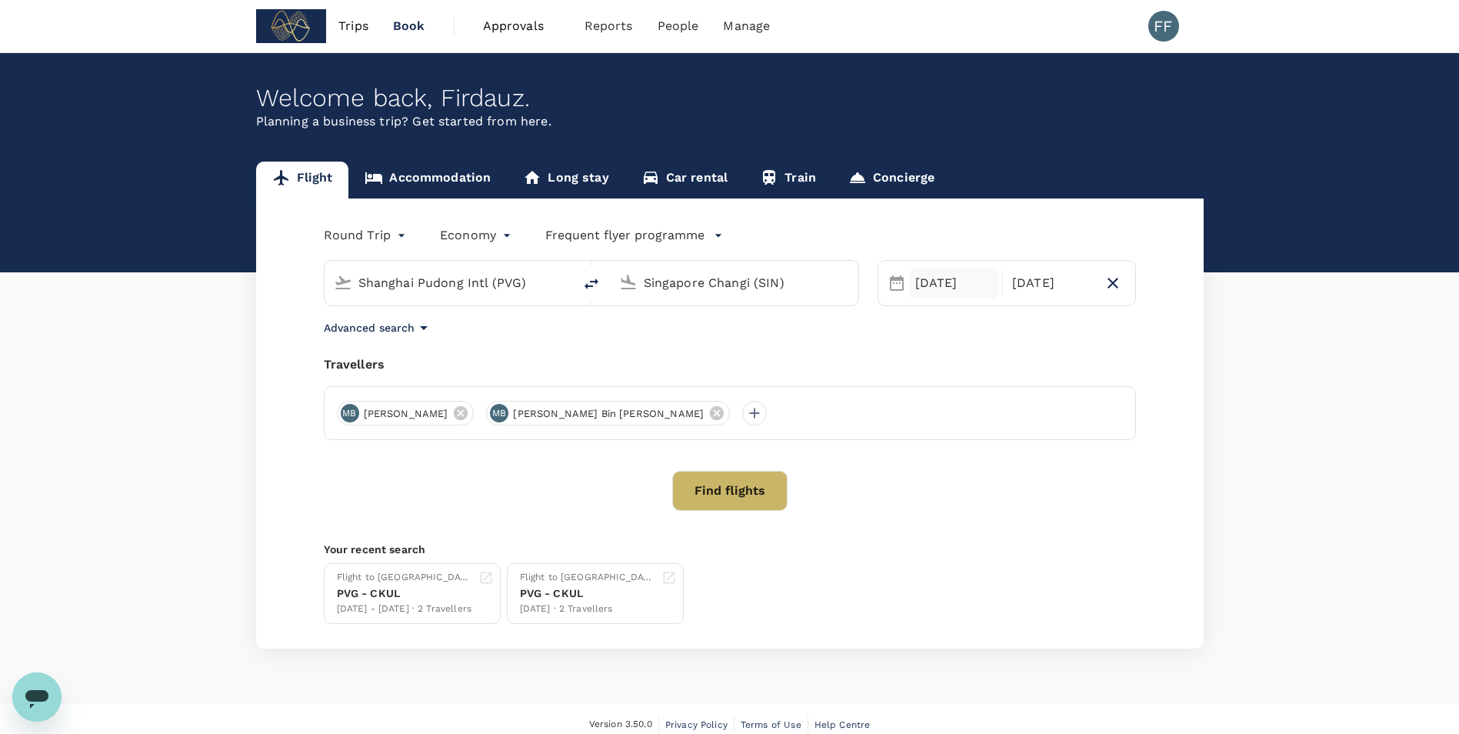
click at [955, 286] on div "[DATE]" at bounding box center [954, 283] width 91 height 31
click at [917, 325] on div "Previous Month Next Month September 2025 Su Mo Tu We Th Fr Sa 31 1 2 3 4 5 6 7 …" at bounding box center [1104, 420] width 429 height 205
click at [914, 331] on button "Previous Month" at bounding box center [905, 333] width 25 height 25
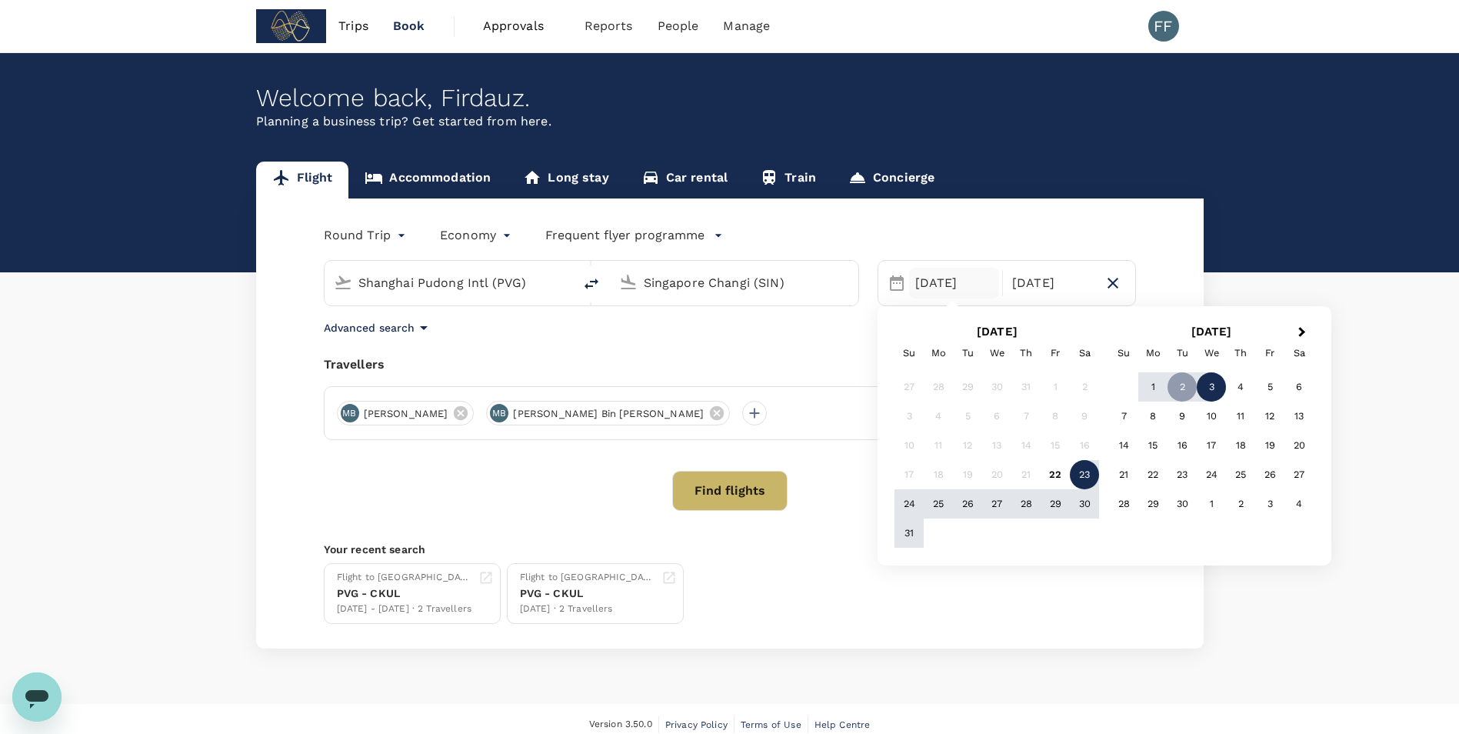
click at [1092, 475] on div "23" at bounding box center [1084, 474] width 29 height 29
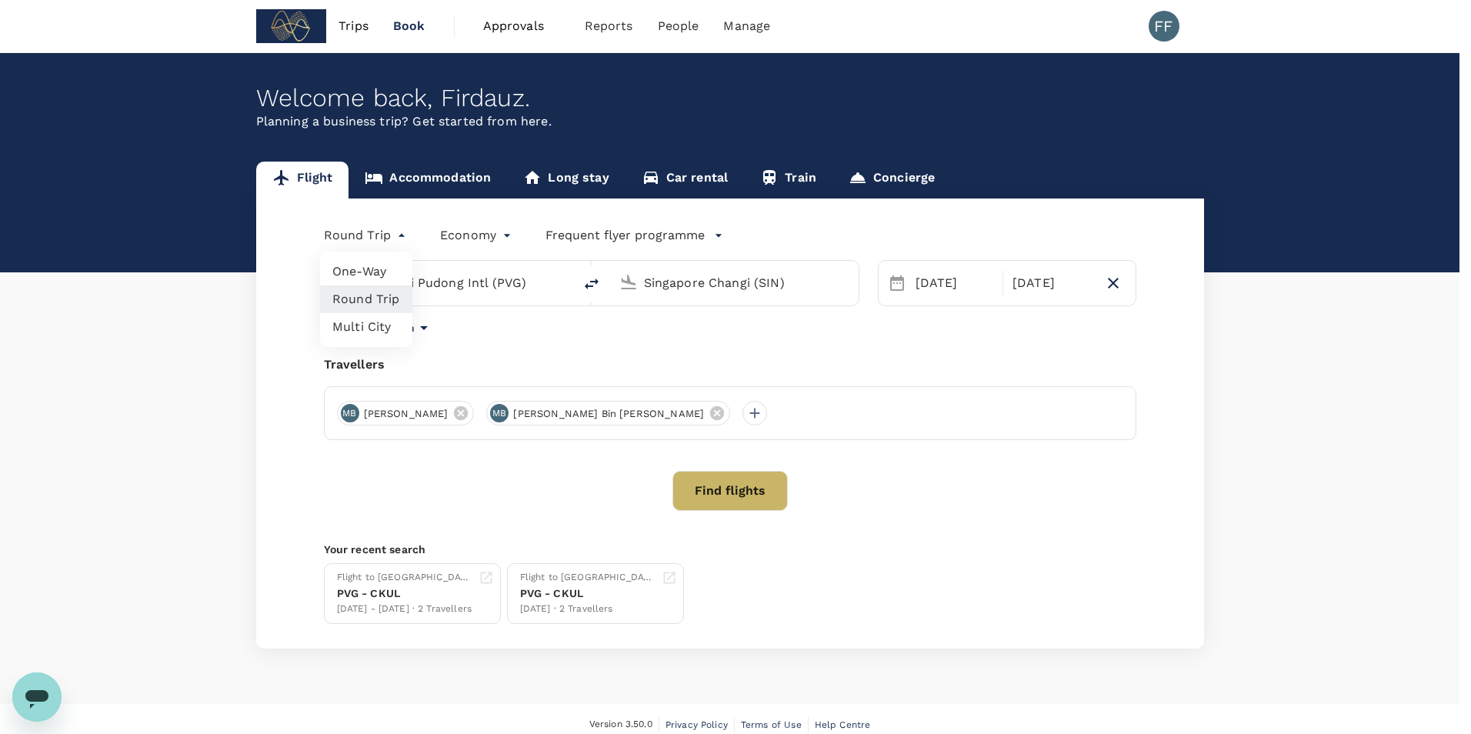
click at [385, 241] on body "Trips Book Approvals 0 Reports People Manage FF Welcome back , Firdauz . Planni…" at bounding box center [735, 372] width 1471 height 745
click at [376, 271] on li "One-Way" at bounding box center [366, 272] width 92 height 28
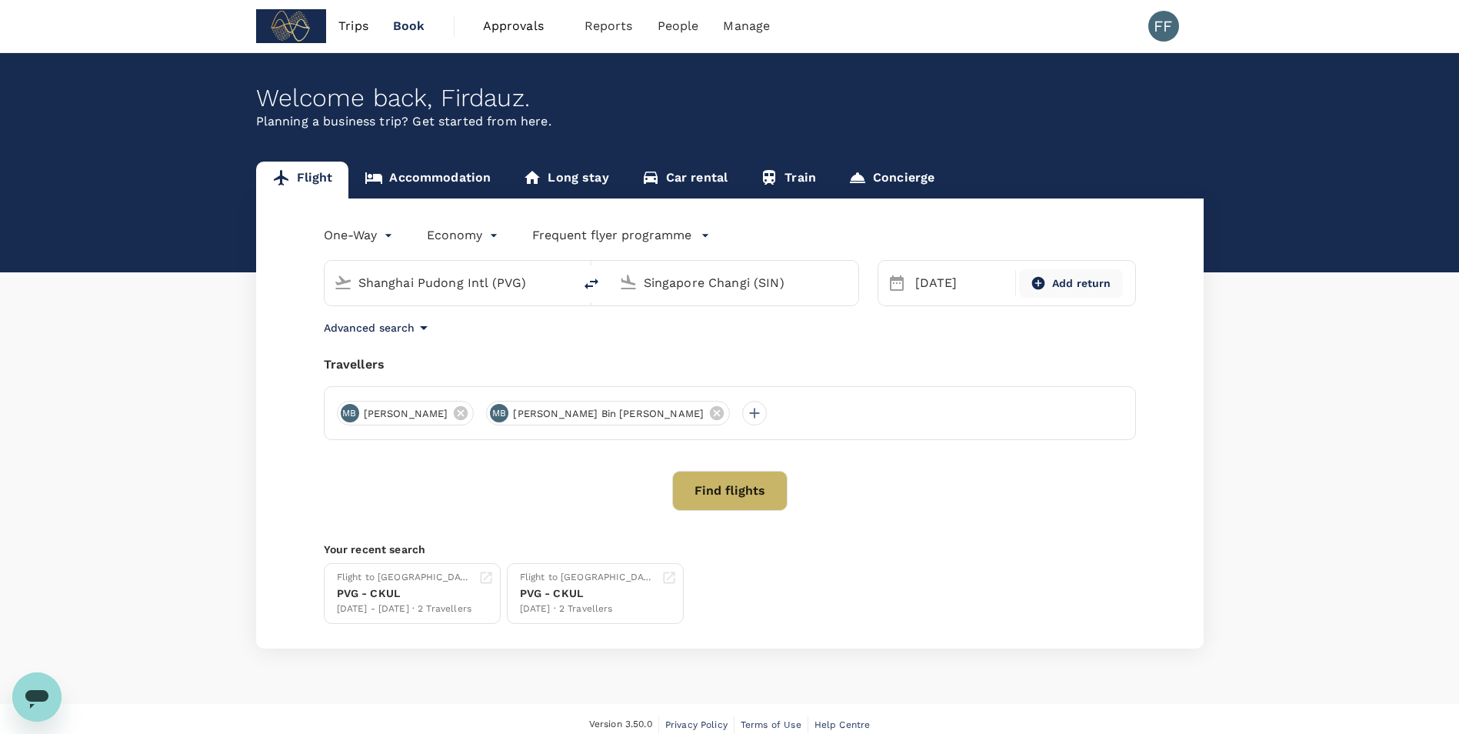
click at [1051, 288] on div "Add return" at bounding box center [1071, 283] width 92 height 16
click at [1078, 482] on div "23" at bounding box center [1084, 474] width 29 height 29
click at [1052, 291] on div "23 Aug" at bounding box center [1051, 283] width 91 height 31
click at [1107, 284] on icon "button" at bounding box center [1113, 283] width 18 height 18
type input "oneway"
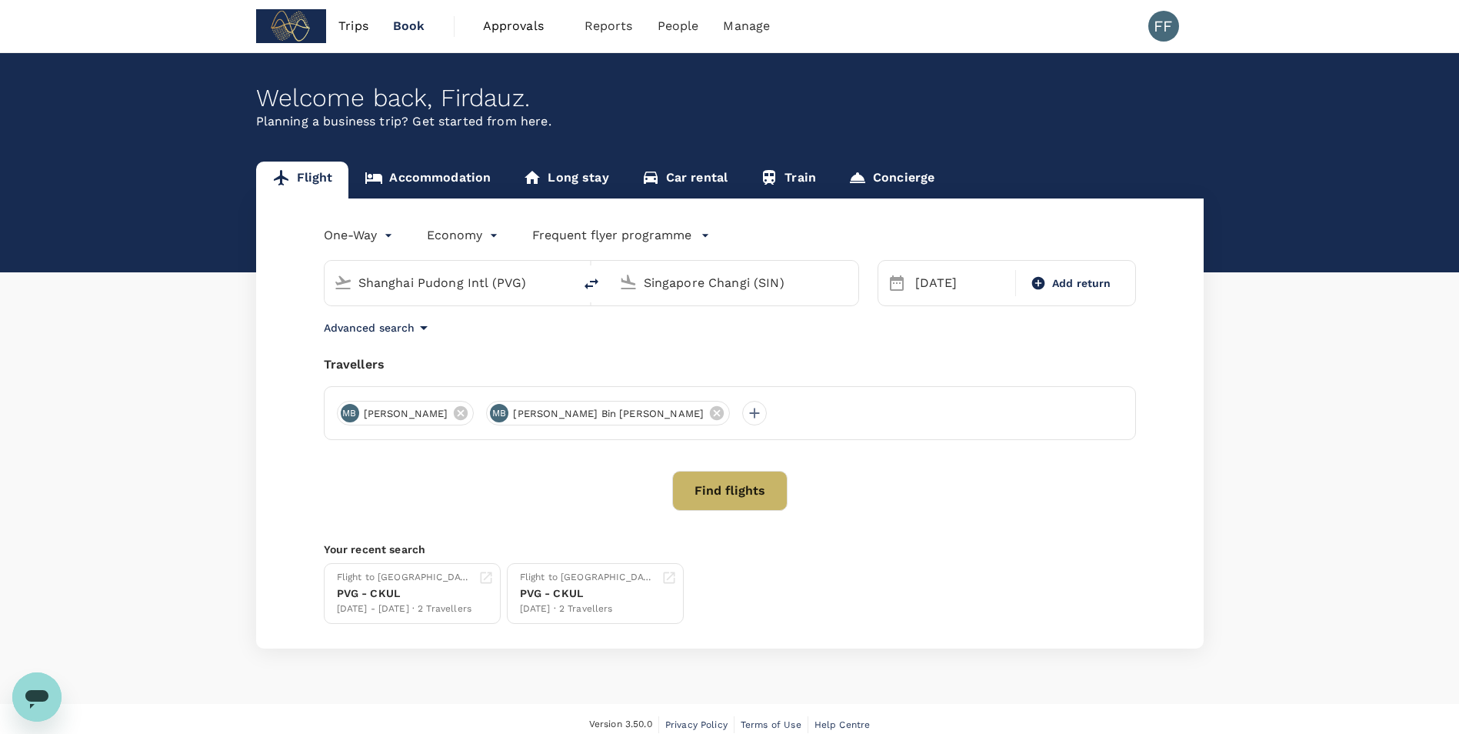
click at [1119, 330] on div "Advanced search" at bounding box center [730, 327] width 812 height 18
click at [739, 488] on button "Find flights" at bounding box center [729, 491] width 115 height 40
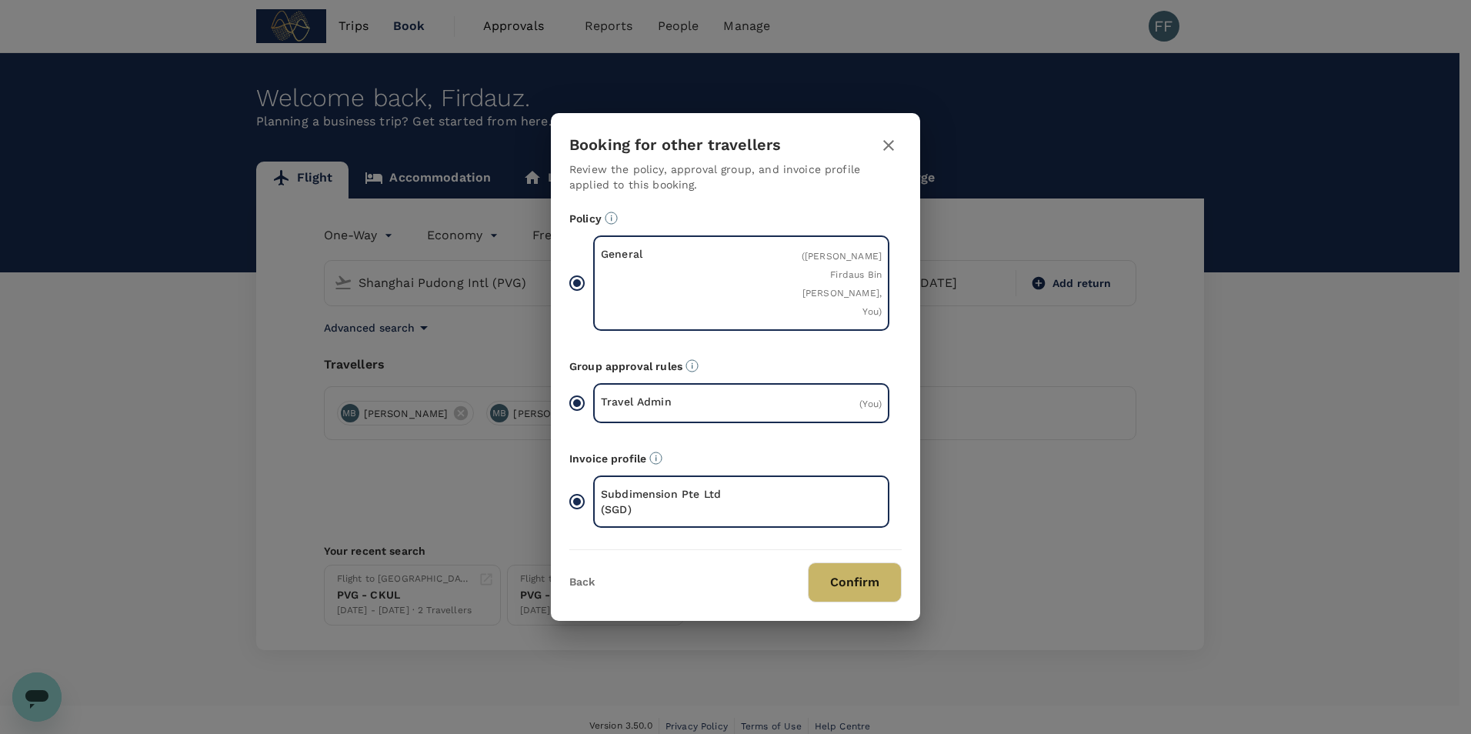
click at [871, 581] on button "Confirm" at bounding box center [855, 582] width 94 height 40
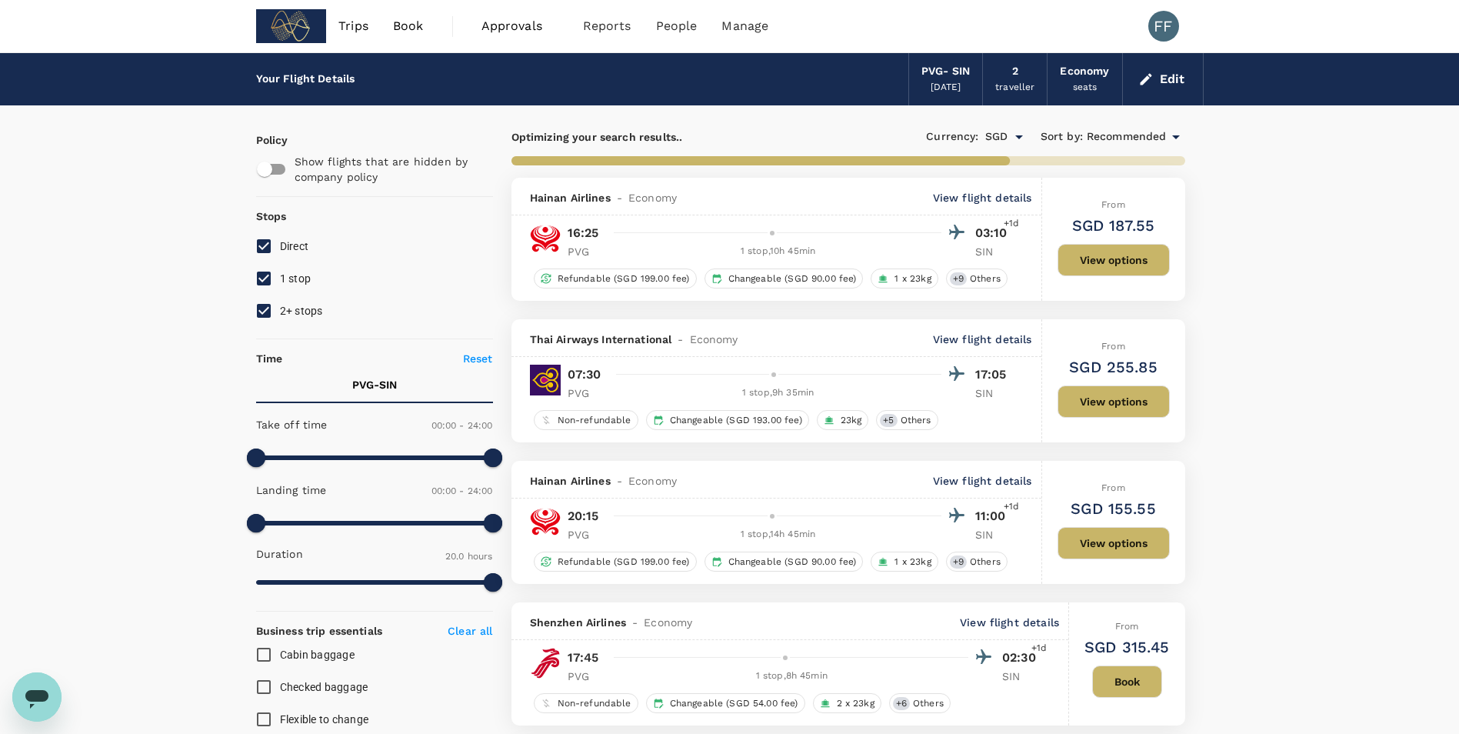
type input "1695"
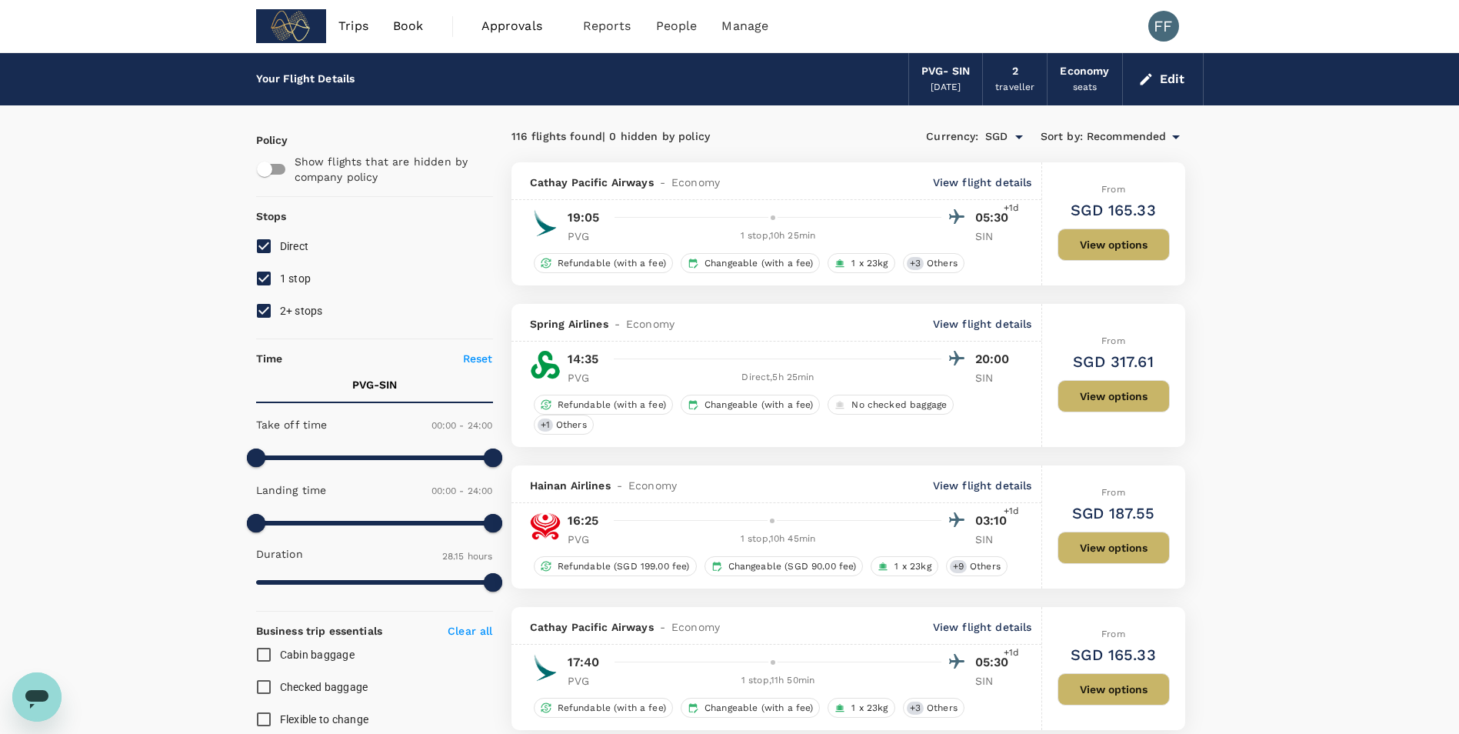
click at [274, 284] on input "1 stop" at bounding box center [264, 278] width 32 height 32
checkbox input "false"
click at [268, 305] on input "2+ stops" at bounding box center [264, 311] width 32 height 32
checkbox input "false"
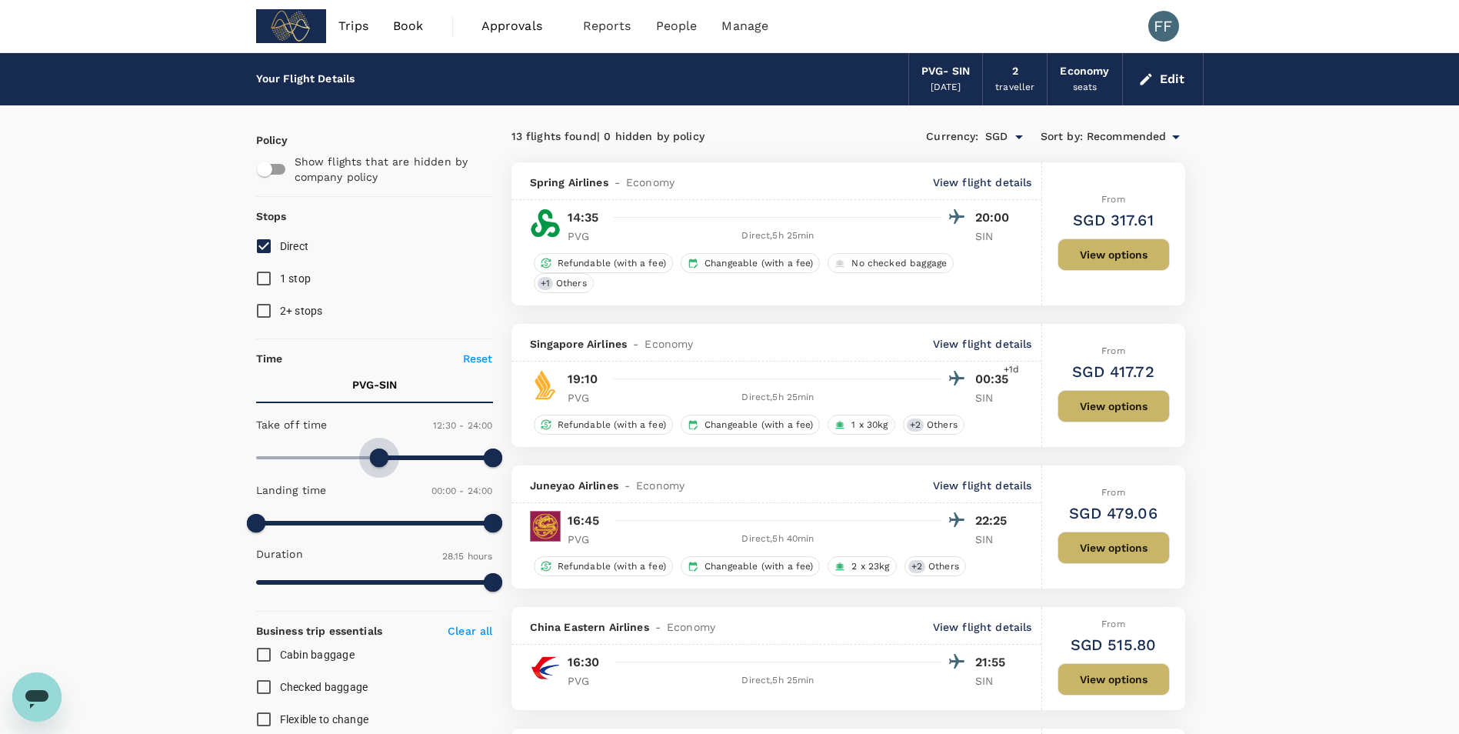
drag, startPoint x: 265, startPoint y: 460, endPoint x: 377, endPoint y: 460, distance: 112.3
click at [377, 460] on span at bounding box center [379, 457] width 18 height 18
type input "780"
click at [382, 460] on span at bounding box center [384, 457] width 18 height 18
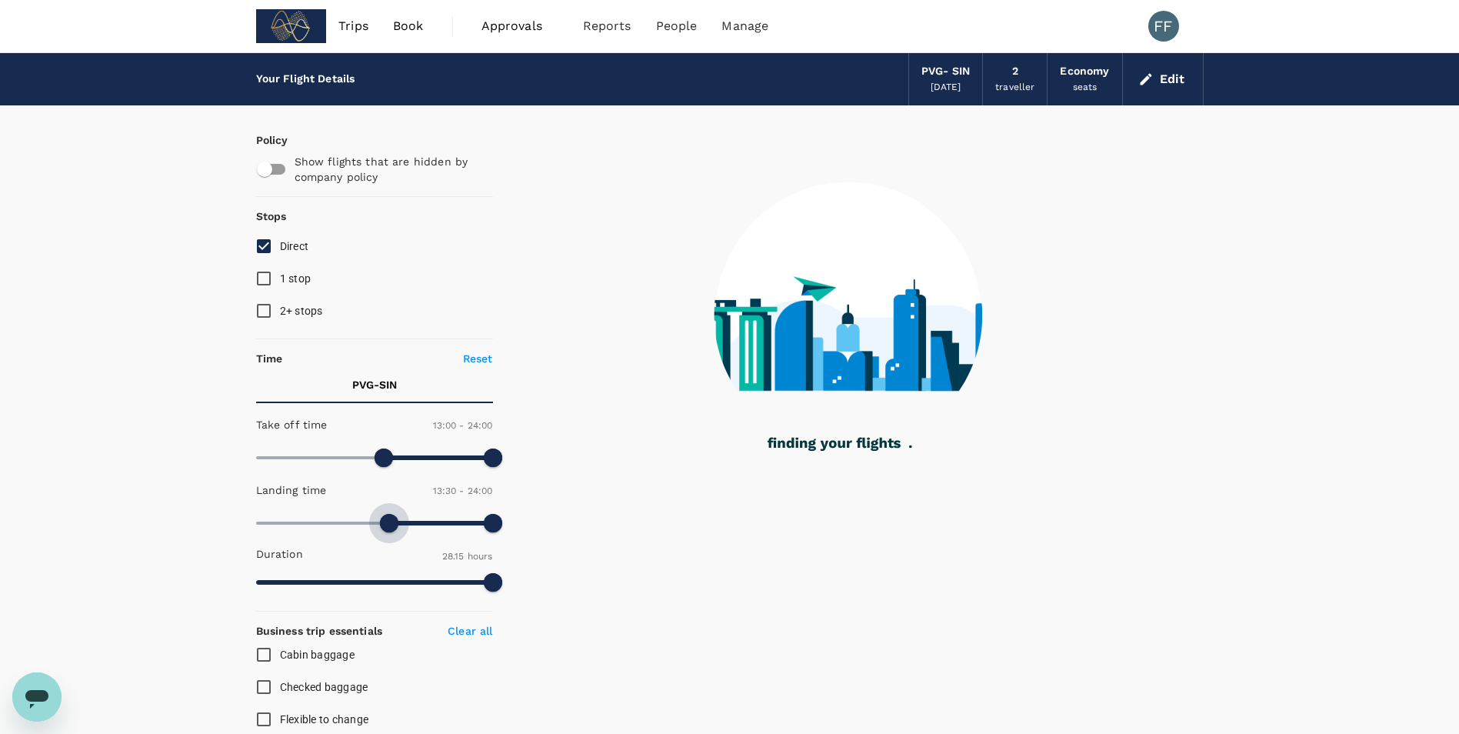
type input "0"
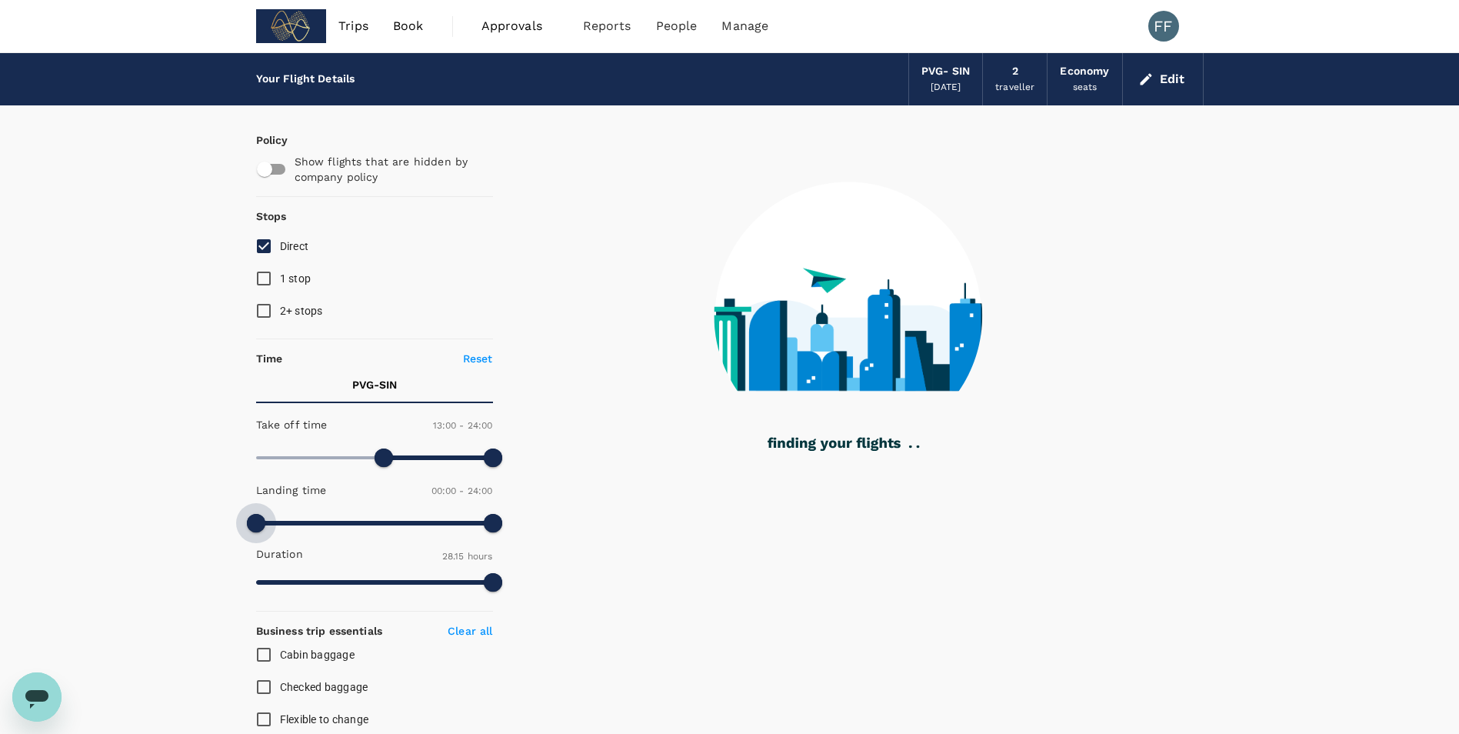
drag, startPoint x: 258, startPoint y: 521, endPoint x: 226, endPoint y: 523, distance: 31.6
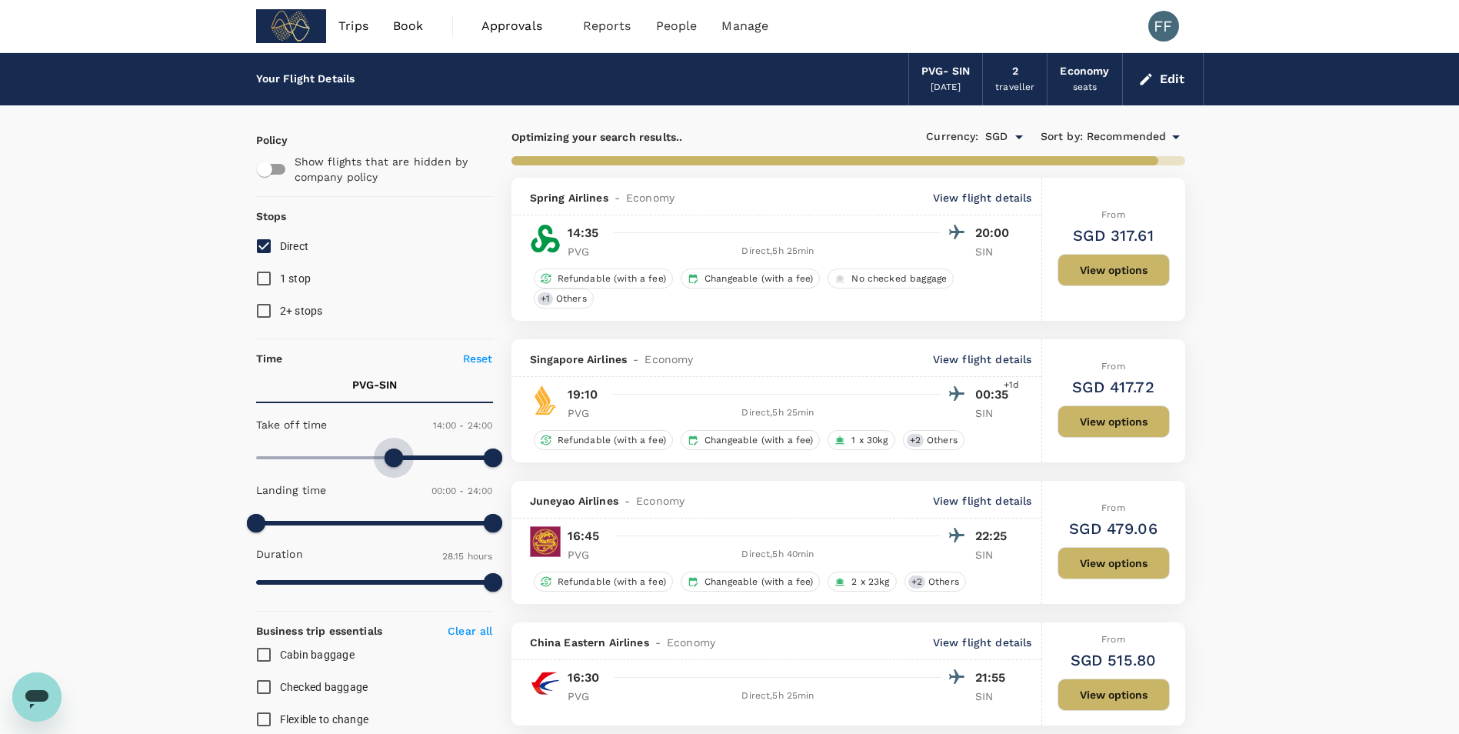
type input "0"
drag, startPoint x: 393, startPoint y: 457, endPoint x: 219, endPoint y: 459, distance: 173.8
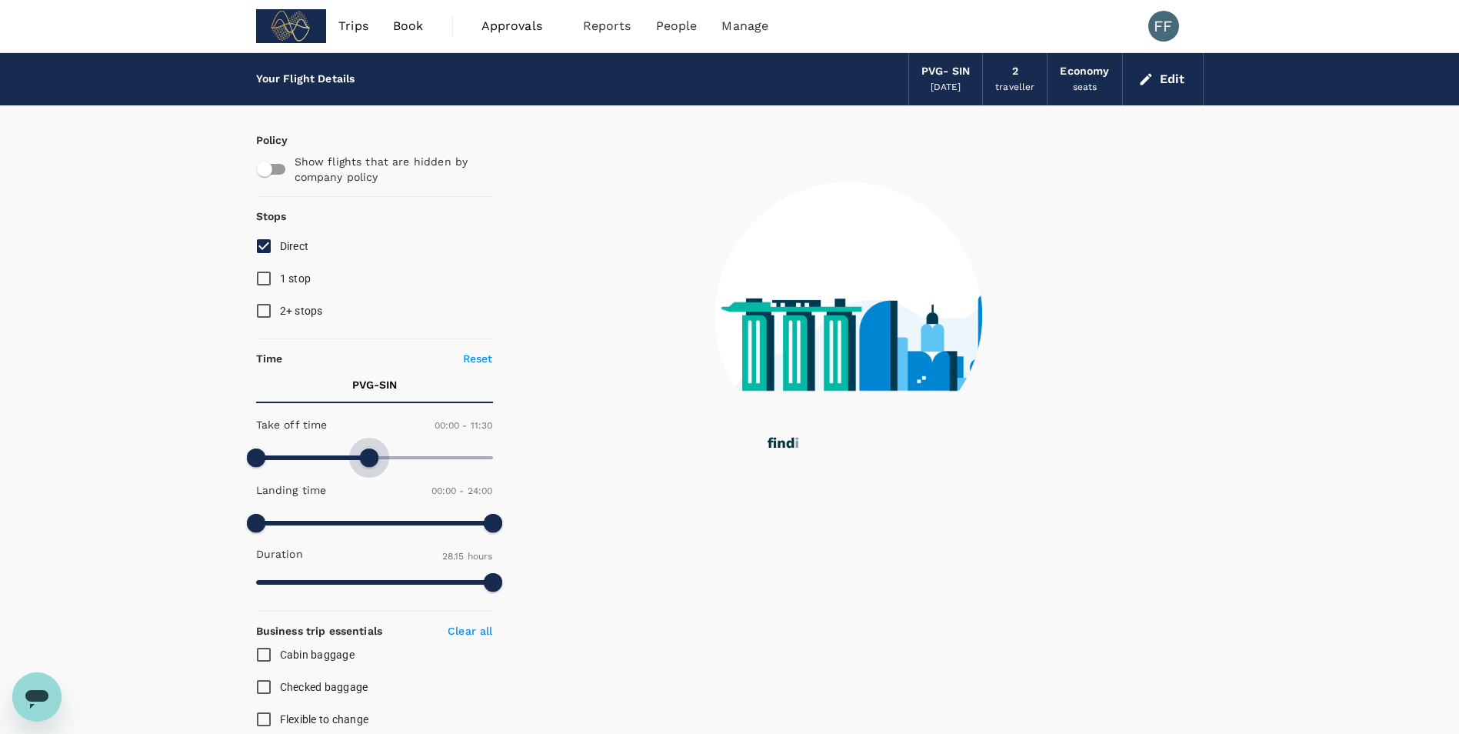
type input "360"
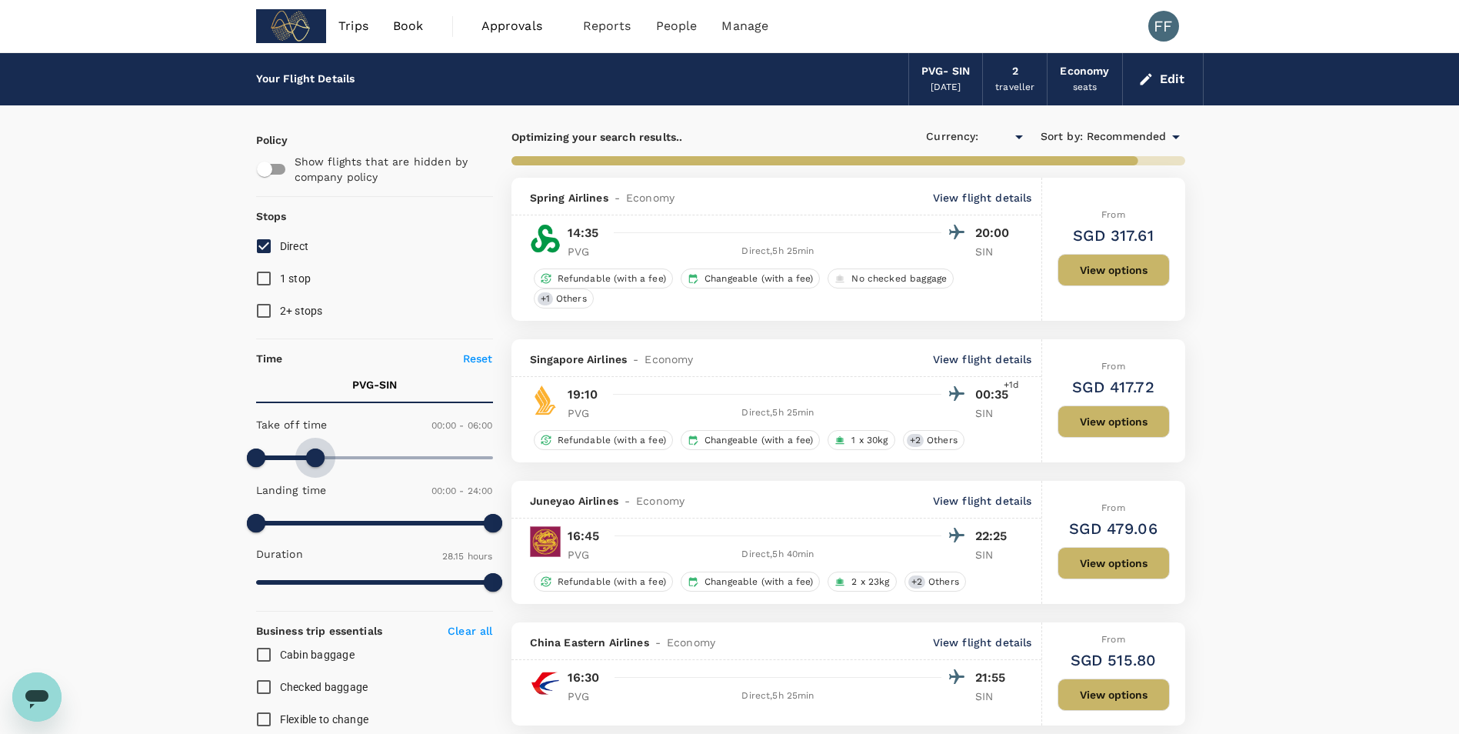
type input "SGD"
drag, startPoint x: 491, startPoint y: 455, endPoint x: 317, endPoint y: 465, distance: 174.8
click at [317, 465] on span at bounding box center [315, 457] width 18 height 18
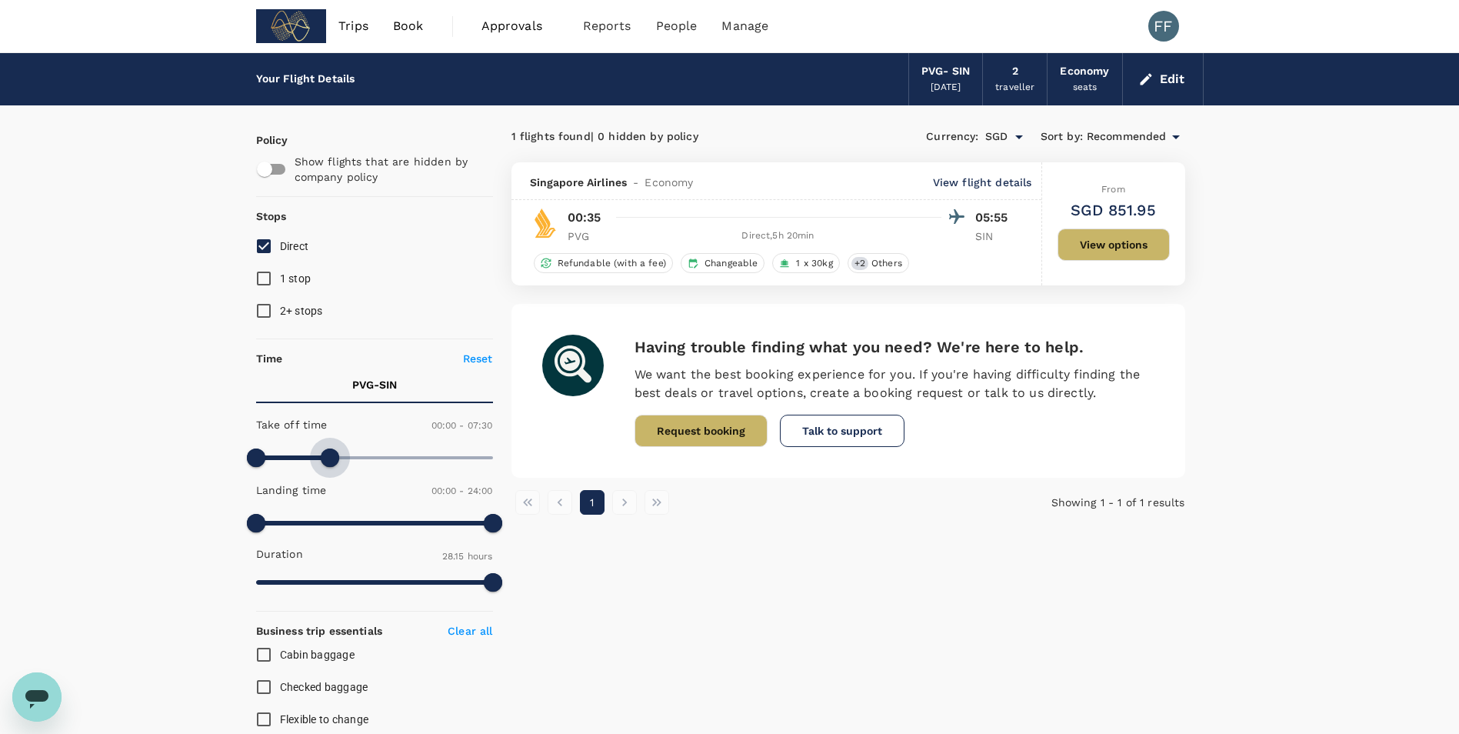
drag, startPoint x: 328, startPoint y: 455, endPoint x: 550, endPoint y: 456, distance: 221.5
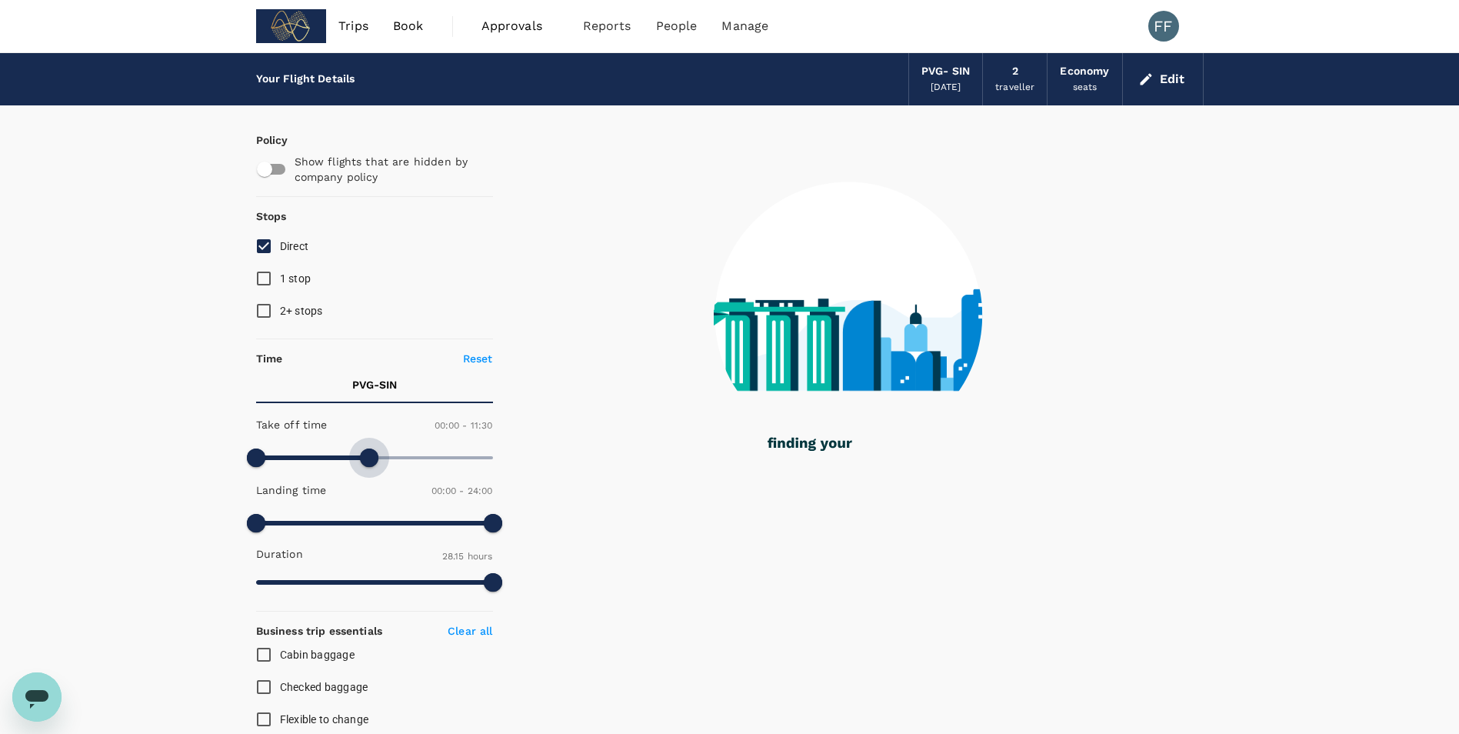
type input "720"
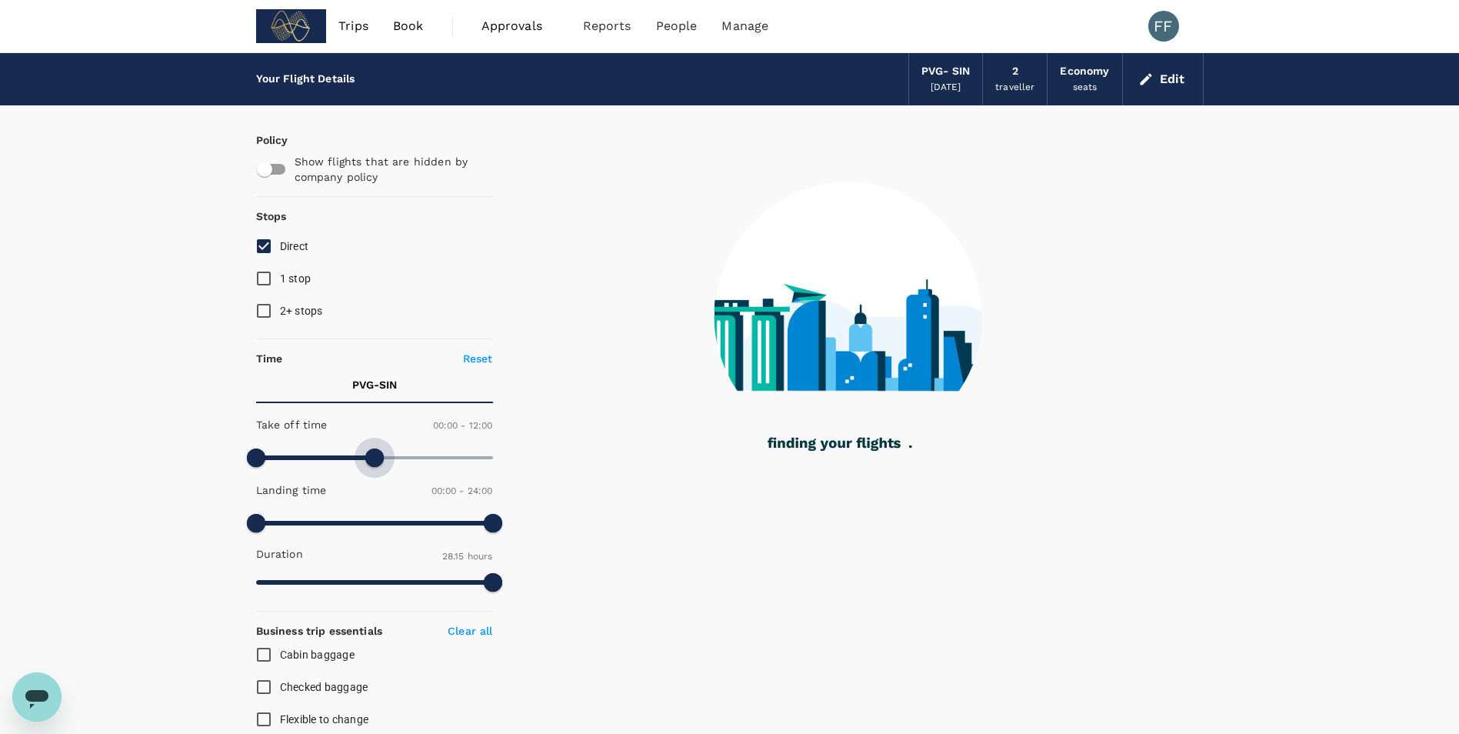
drag, startPoint x: 482, startPoint y: 455, endPoint x: 374, endPoint y: 461, distance: 108.6
click at [374, 461] on span at bounding box center [374, 457] width 18 height 18
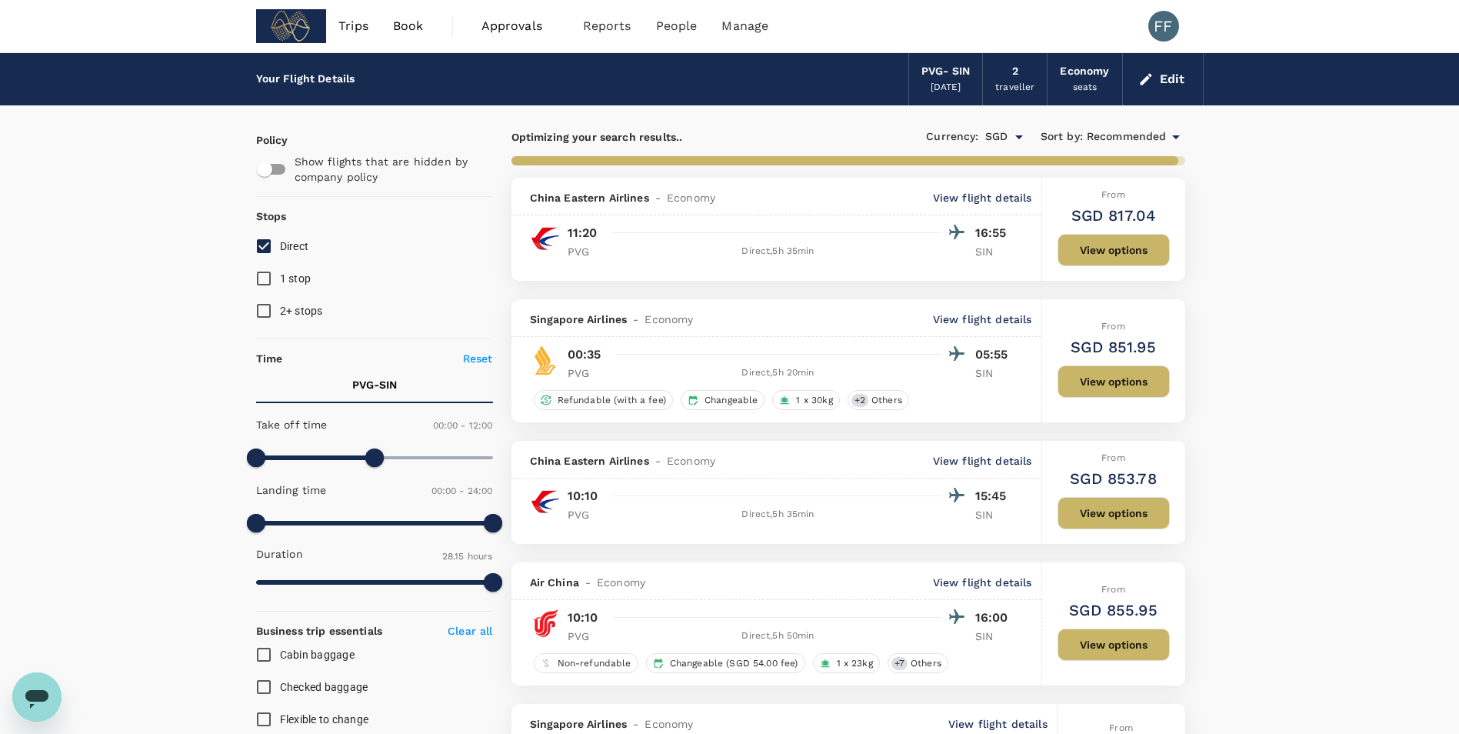
click at [261, 281] on input "1 stop" at bounding box center [264, 278] width 32 height 32
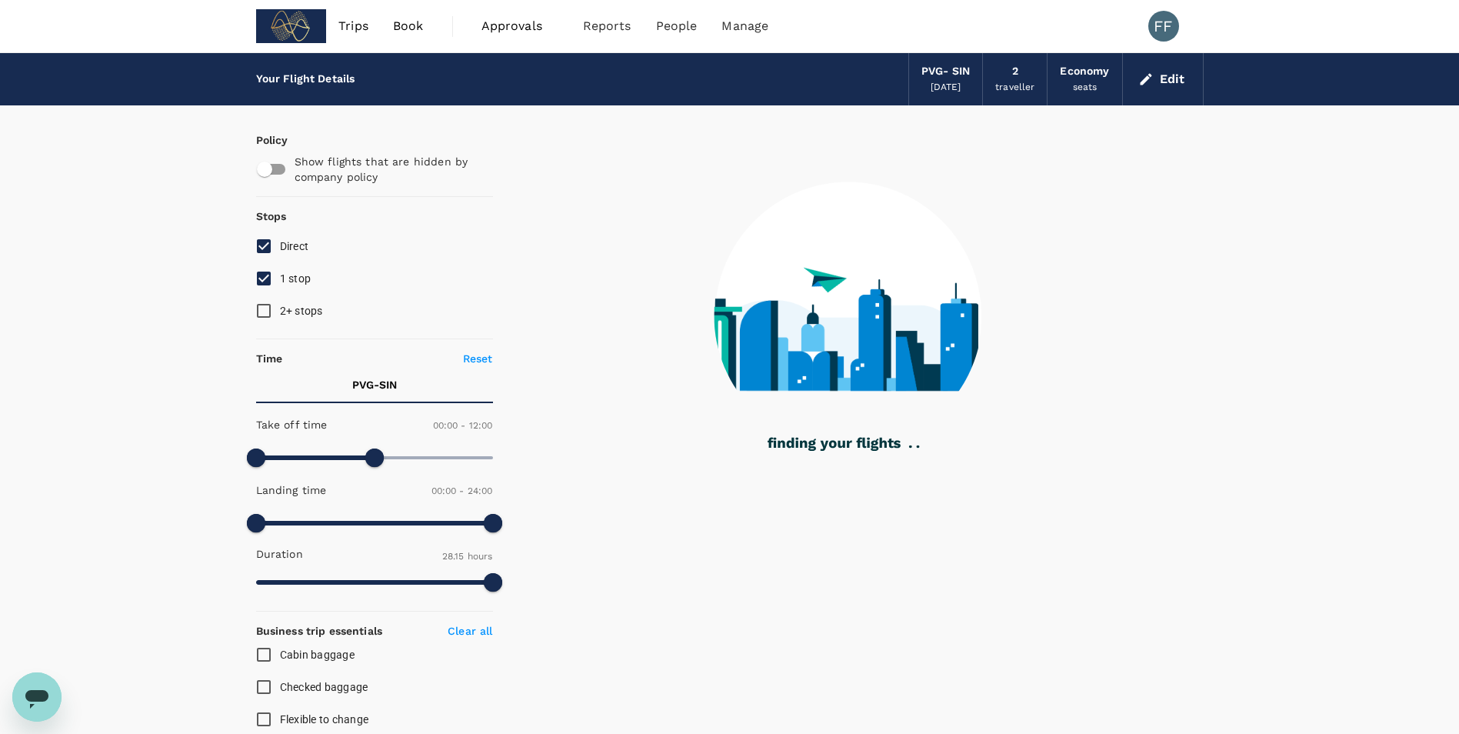
click at [259, 278] on input "1 stop" at bounding box center [264, 278] width 32 height 32
checkbox input "false"
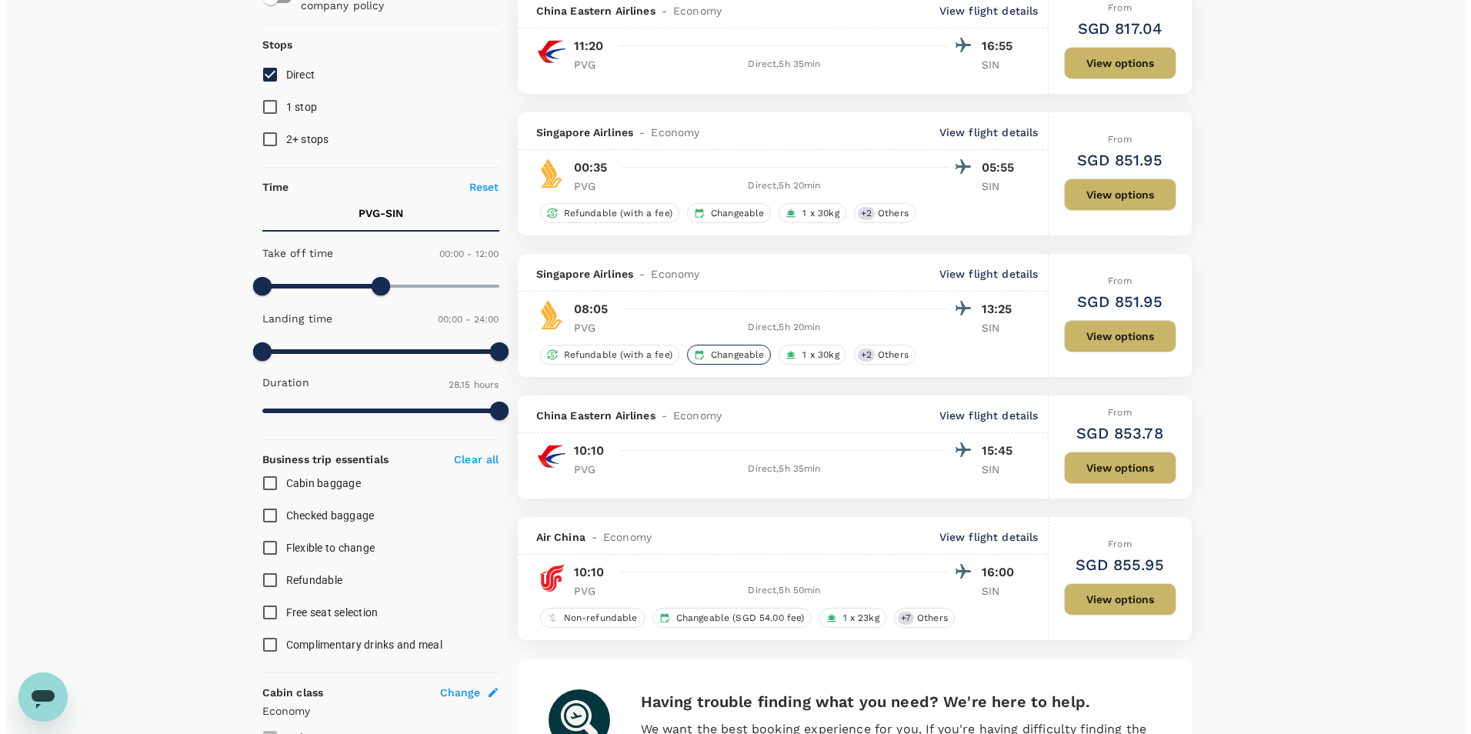
scroll to position [308, 0]
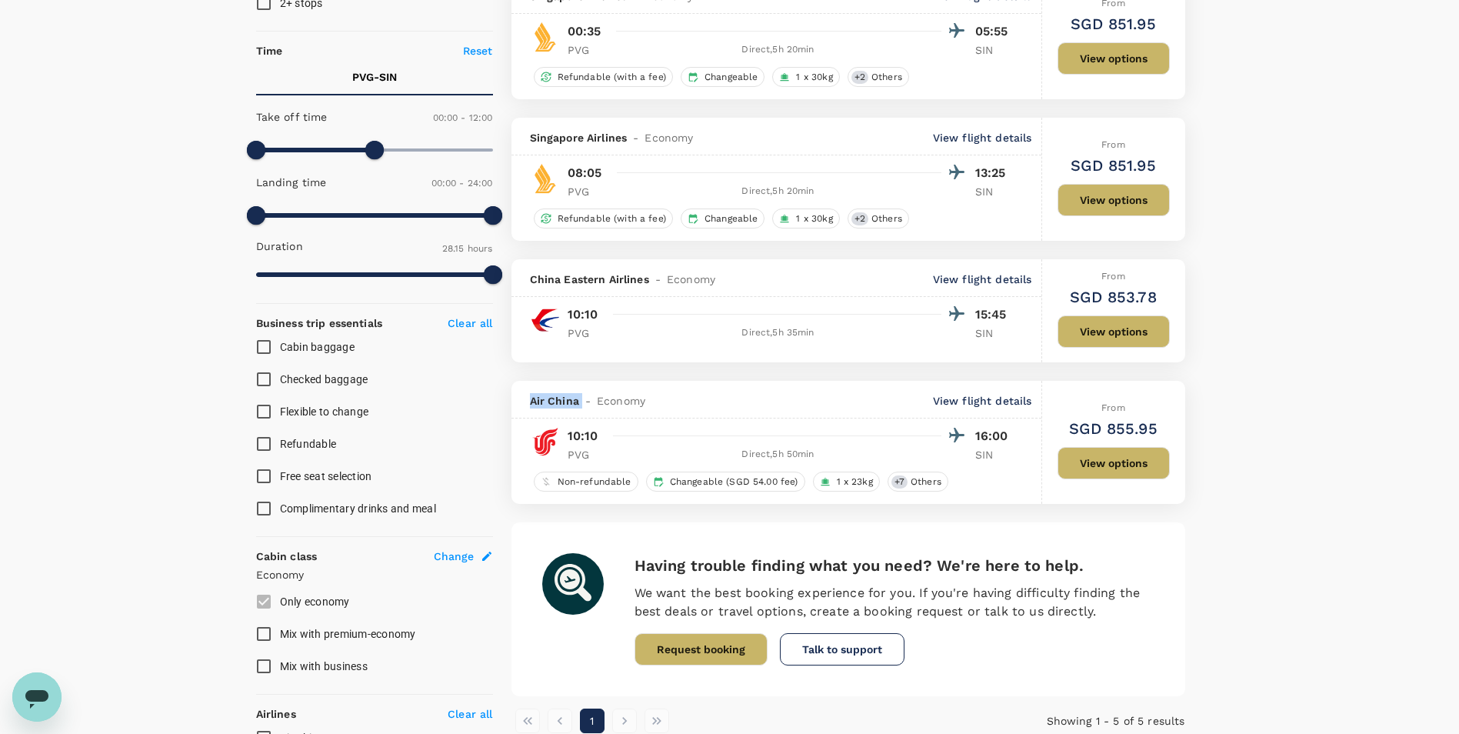
drag, startPoint x: 578, startPoint y: 401, endPoint x: 511, endPoint y: 407, distance: 68.0
click at [511, 407] on div "Air China - Economy View flight details" at bounding box center [776, 400] width 530 height 38
drag, startPoint x: 511, startPoint y: 407, endPoint x: 505, endPoint y: 397, distance: 11.4
click at [505, 397] on div "5 flights found | 0 hidden by policy Currency : SGD Sort by : Recommended China…" at bounding box center [848, 274] width 711 height 917
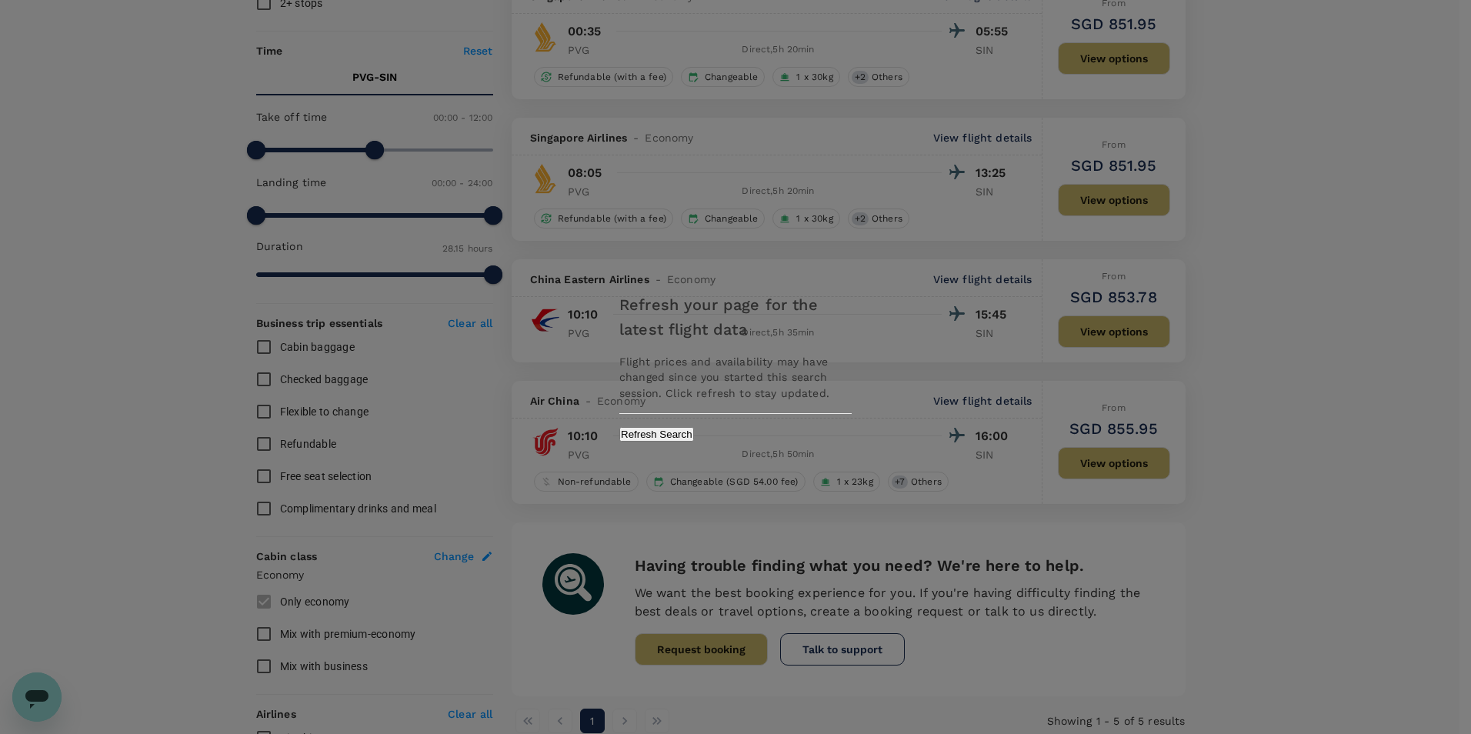
click at [794, 444] on div "Refresh your page for the latest flight data Flight prices and availability may…" at bounding box center [735, 366] width 269 height 179
click at [694, 438] on button "Refresh Search" at bounding box center [656, 434] width 75 height 15
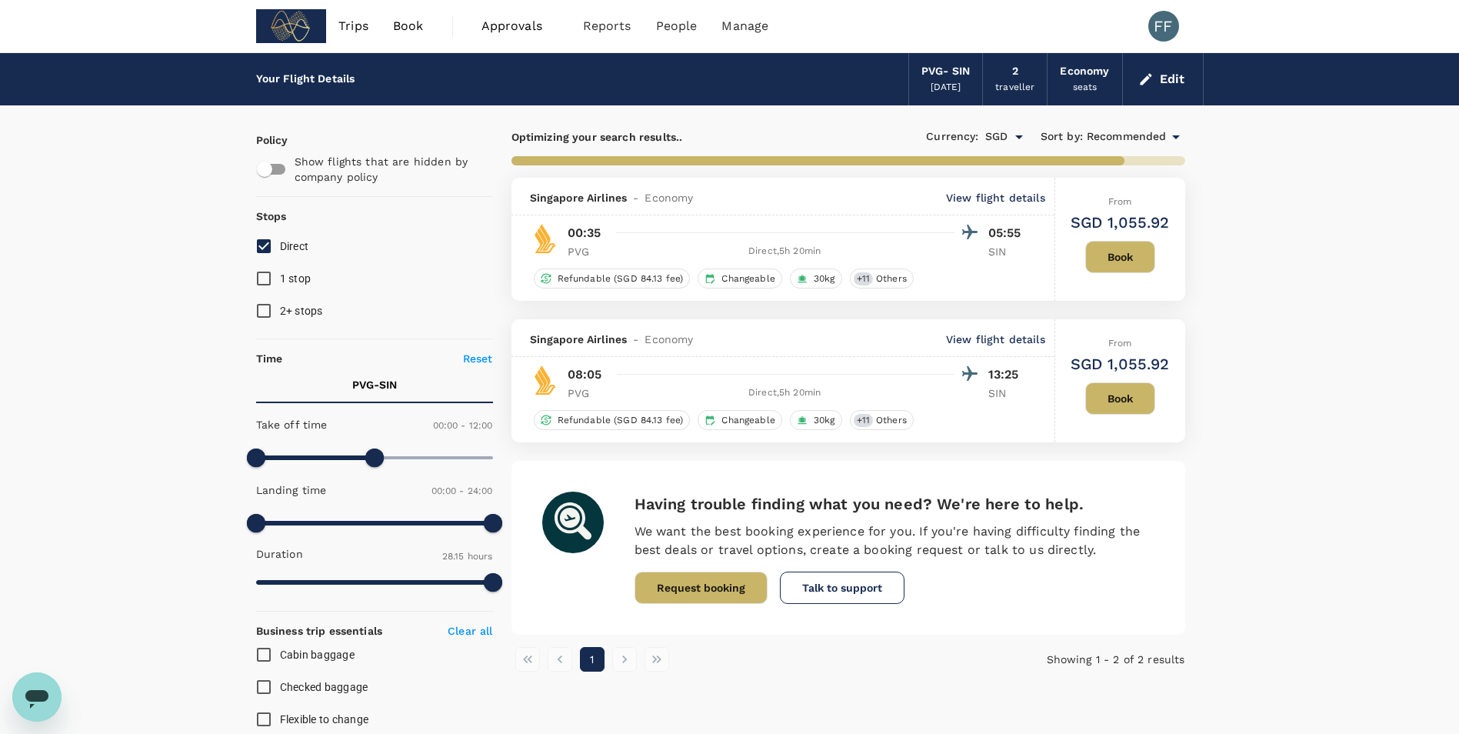
type input "1695"
